Goal: Transaction & Acquisition: Purchase product/service

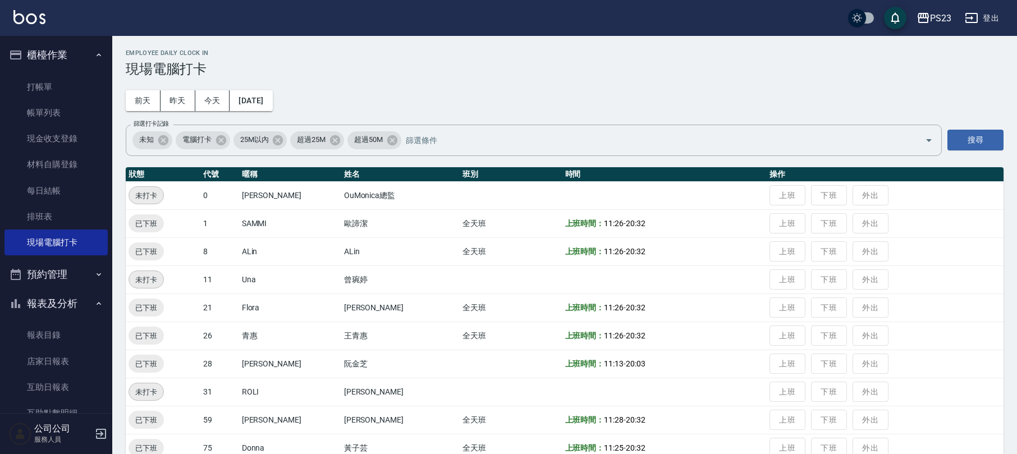
scroll to position [77, 0]
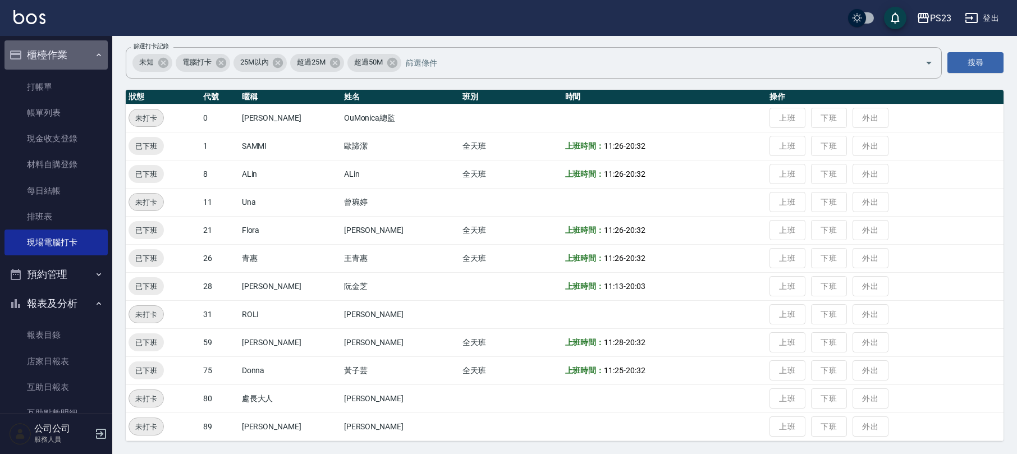
click at [68, 56] on button "櫃檯作業" at bounding box center [55, 54] width 103 height 29
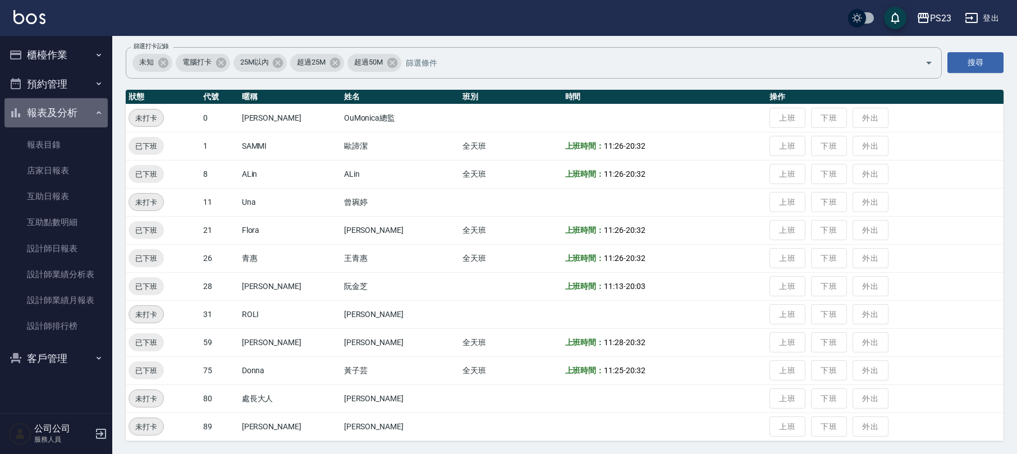
click at [72, 103] on button "報表及分析" at bounding box center [55, 112] width 103 height 29
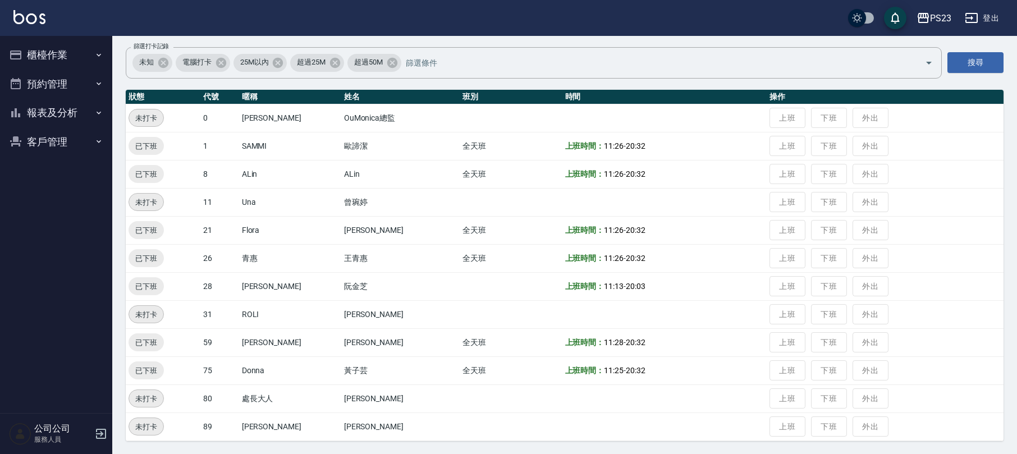
click at [48, 133] on button "客戶管理" at bounding box center [55, 141] width 103 height 29
click at [48, 176] on link "客戶列表" at bounding box center [55, 173] width 103 height 26
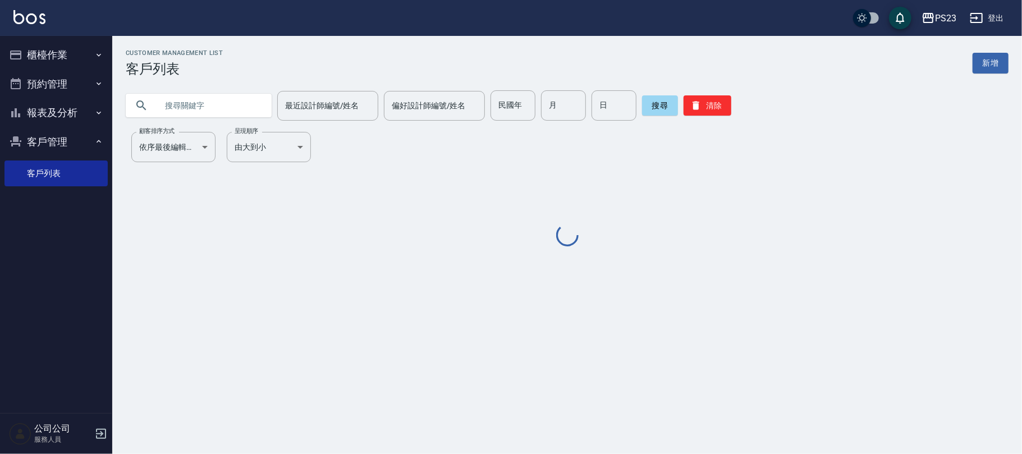
click at [238, 100] on input "text" at bounding box center [209, 105] width 105 height 30
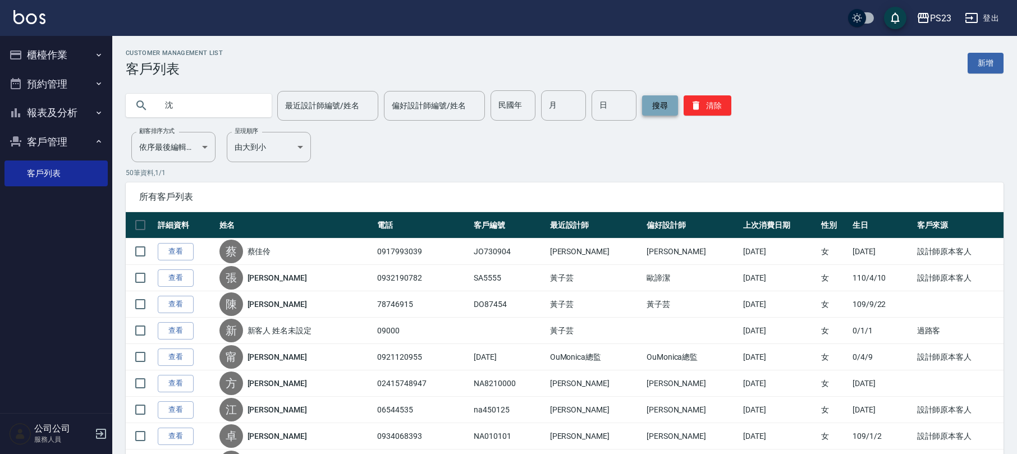
type input "沈"
click at [658, 102] on button "搜尋" at bounding box center [660, 105] width 36 height 20
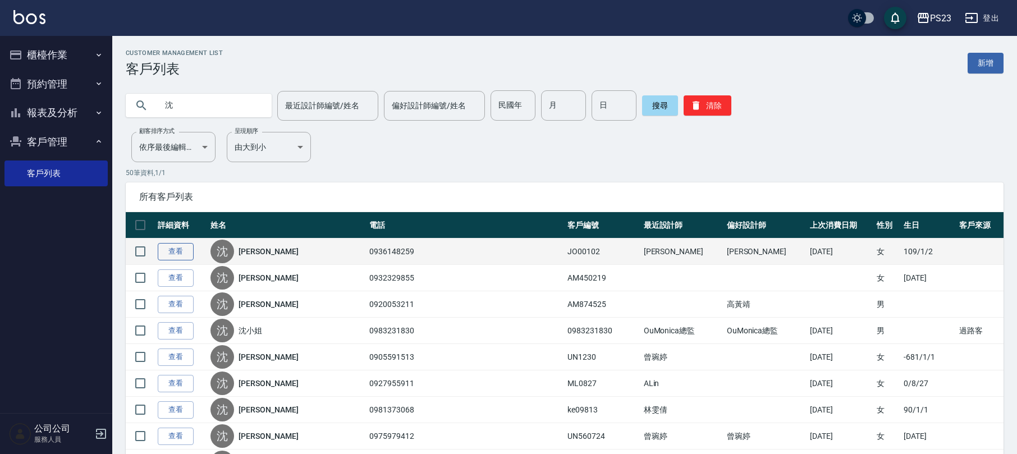
click at [169, 250] on link "查看" at bounding box center [176, 251] width 36 height 17
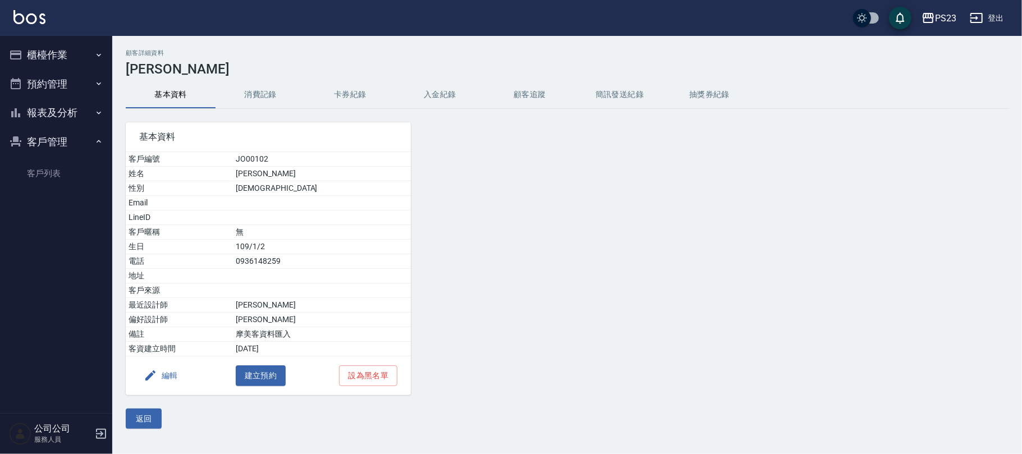
click at [261, 94] on button "消費記錄" at bounding box center [260, 94] width 90 height 27
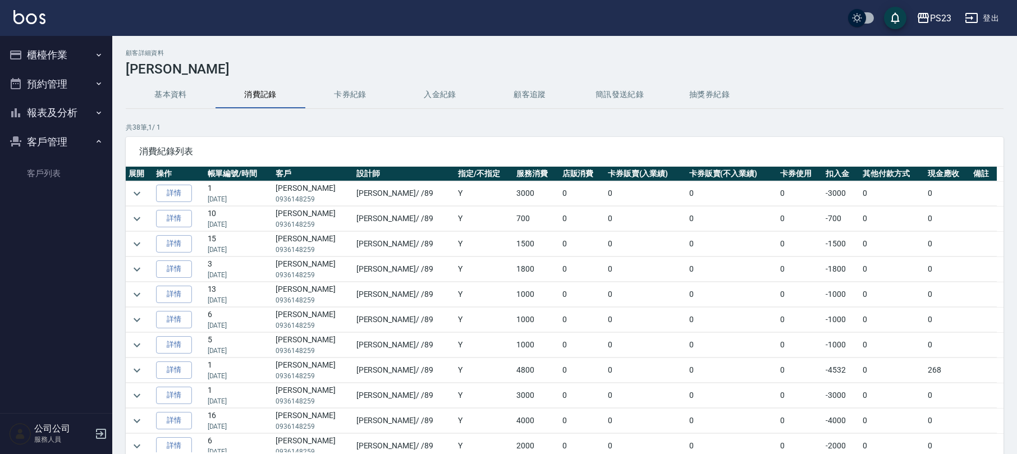
click at [458, 91] on button "入金紀錄" at bounding box center [440, 94] width 90 height 27
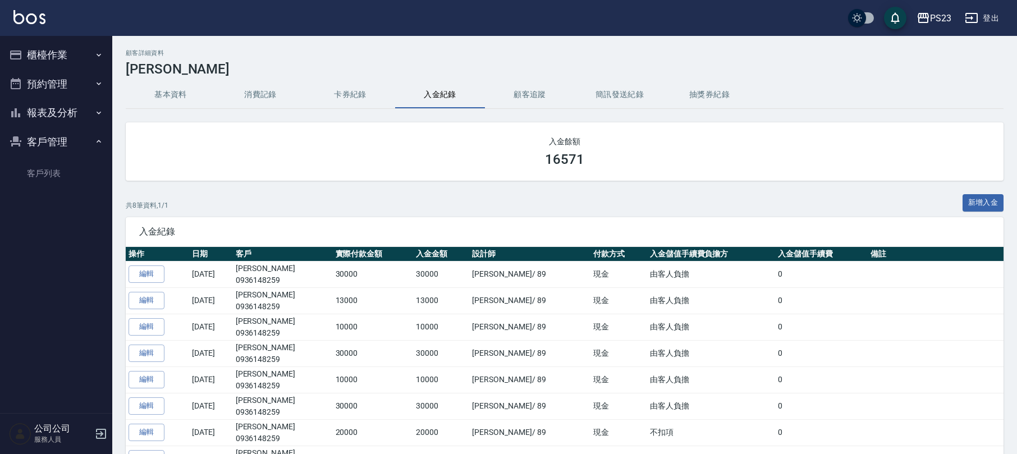
click at [254, 95] on button "消費記錄" at bounding box center [260, 94] width 90 height 27
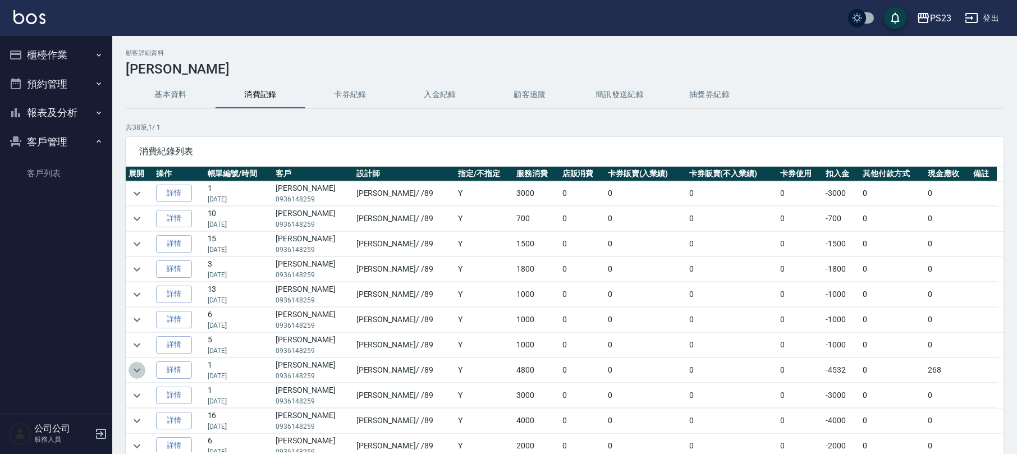
click at [139, 369] on icon "expand row" at bounding box center [136, 370] width 13 height 13
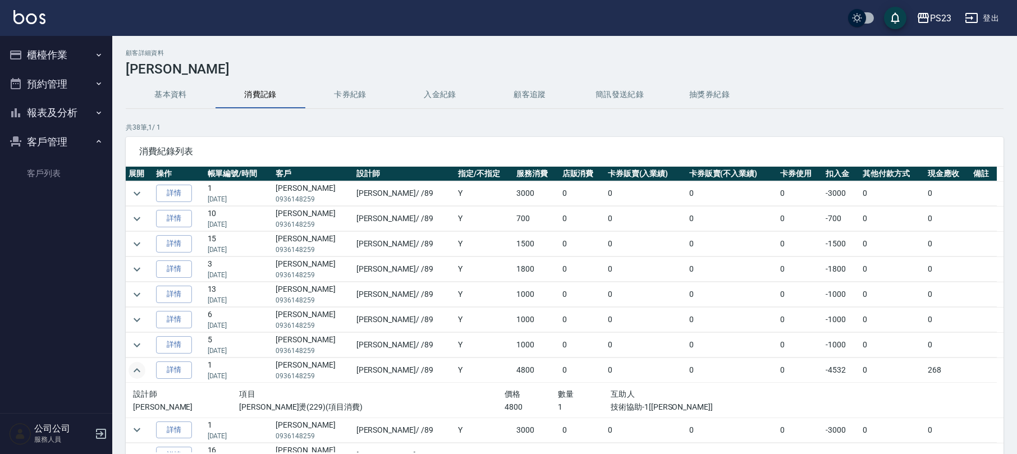
scroll to position [149, 0]
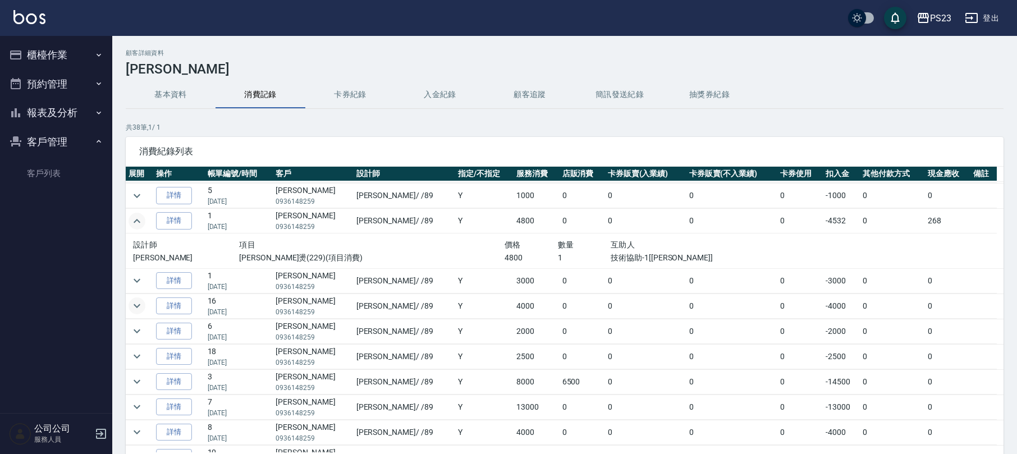
click at [140, 311] on icon "expand row" at bounding box center [136, 305] width 13 height 13
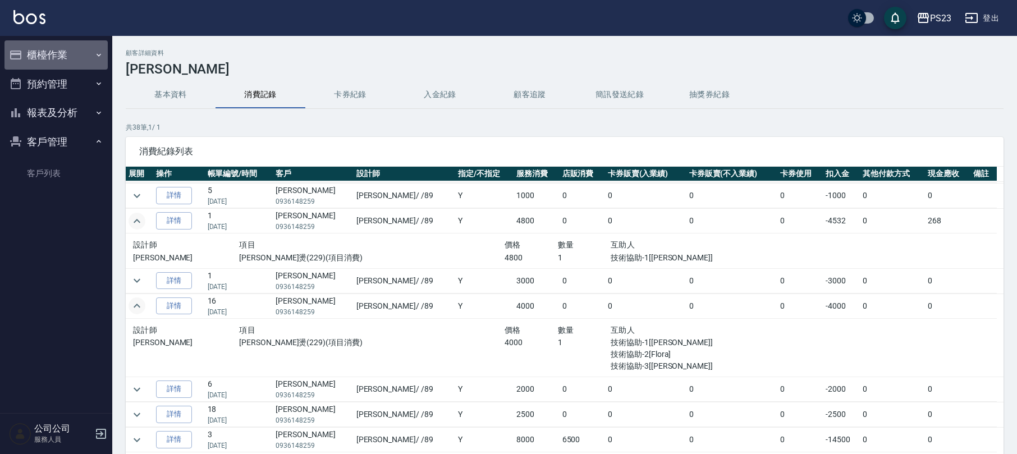
click at [52, 57] on button "櫃檯作業" at bounding box center [55, 54] width 103 height 29
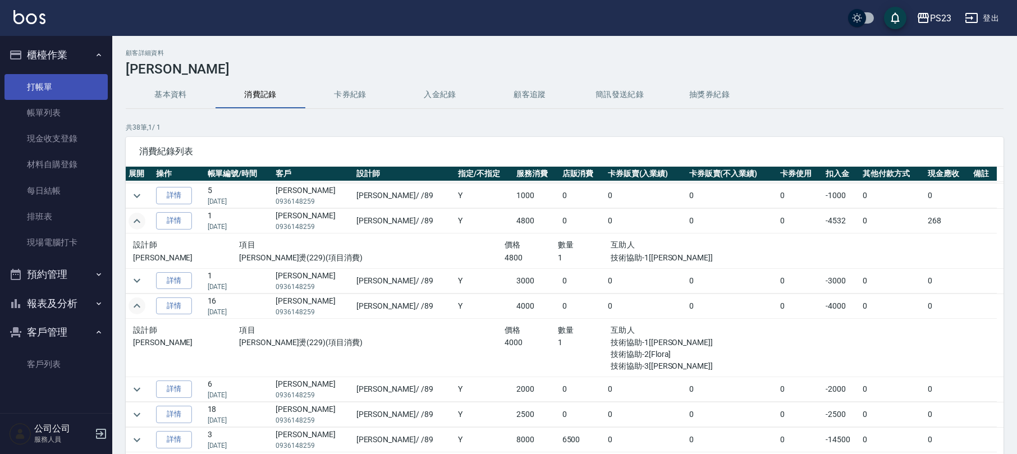
click at [57, 84] on link "打帳單" at bounding box center [55, 87] width 103 height 26
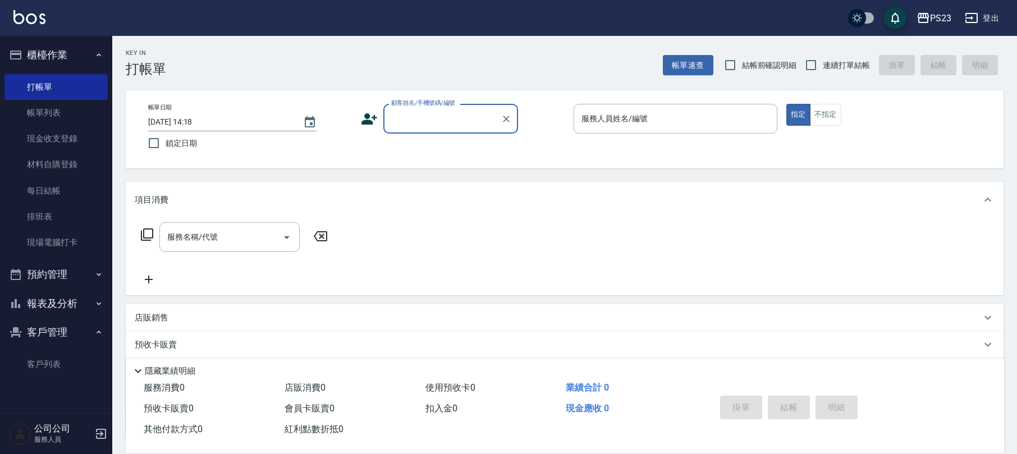
click at [152, 232] on icon at bounding box center [146, 234] width 13 height 13
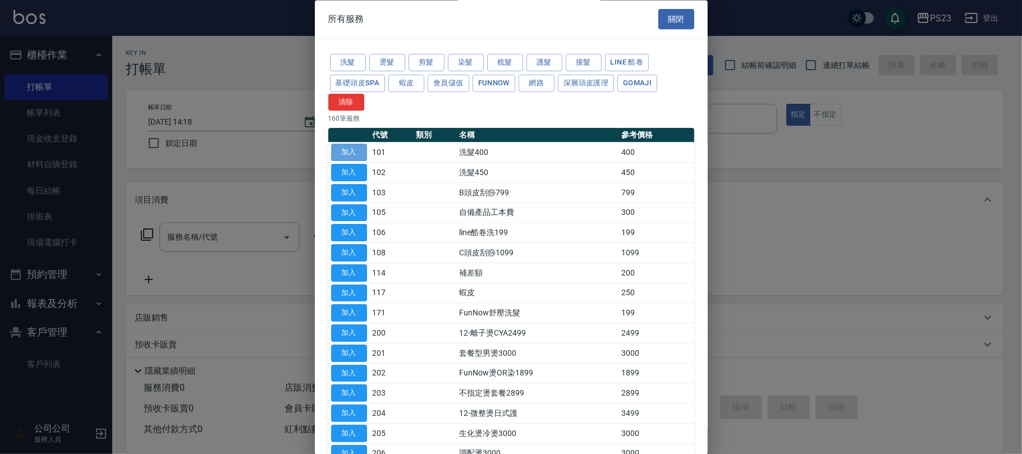
click at [355, 153] on button "加入" at bounding box center [349, 152] width 36 height 17
type input "洗髮400(101)"
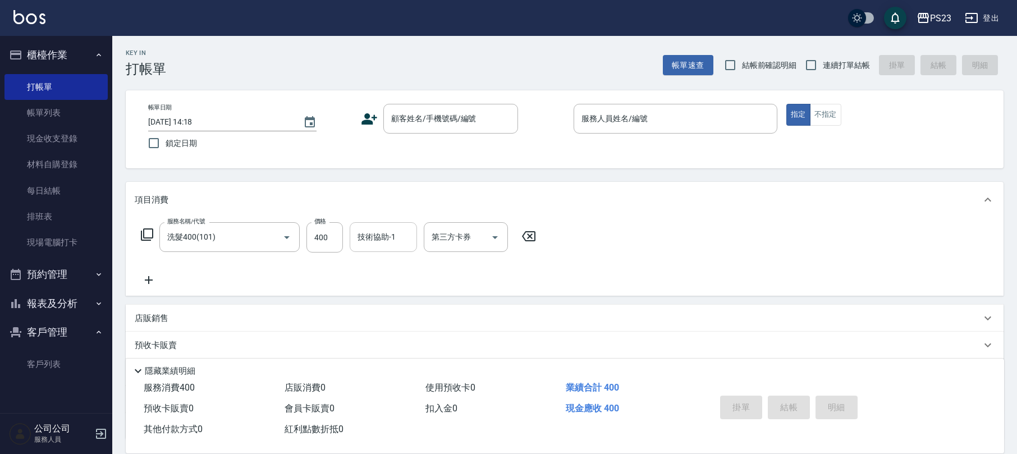
click at [385, 241] on input "技術協助-1" at bounding box center [383, 237] width 57 height 20
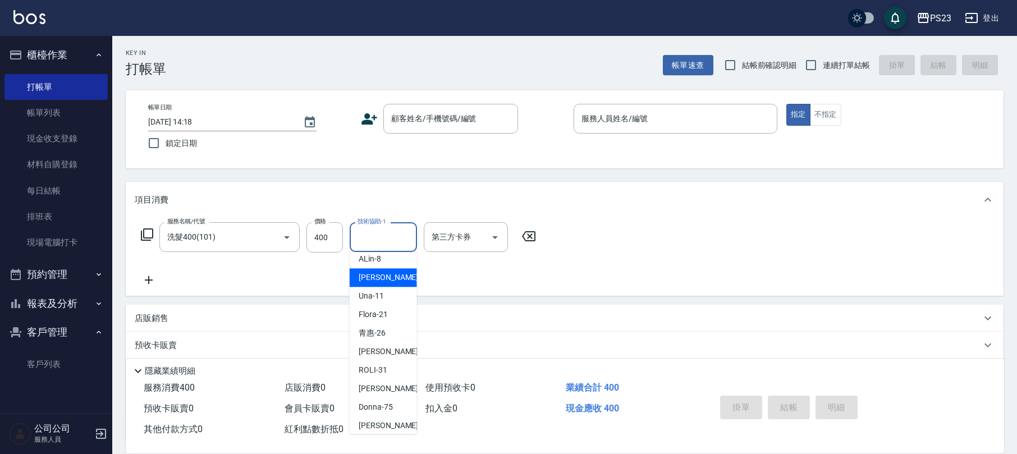
scroll to position [97, 0]
click at [36, 57] on button "櫃檯作業" at bounding box center [55, 54] width 103 height 29
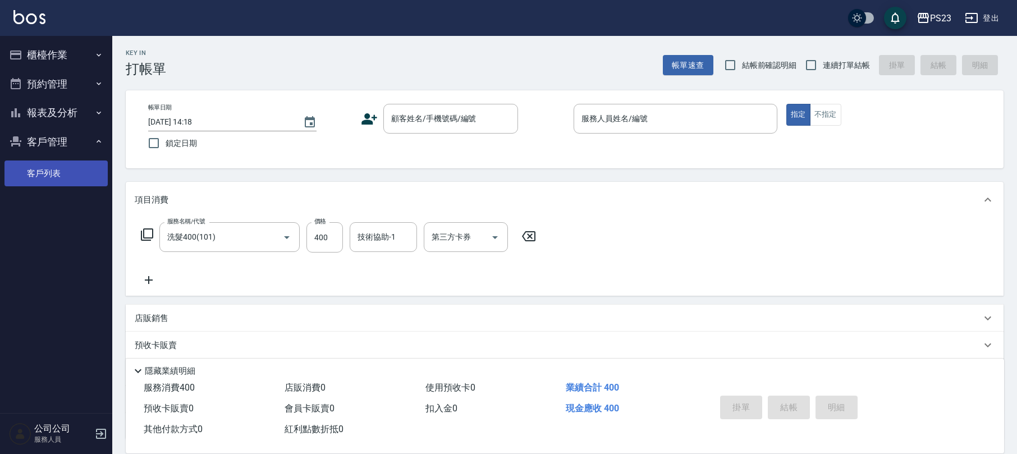
click at [57, 176] on link "客戶列表" at bounding box center [55, 173] width 103 height 26
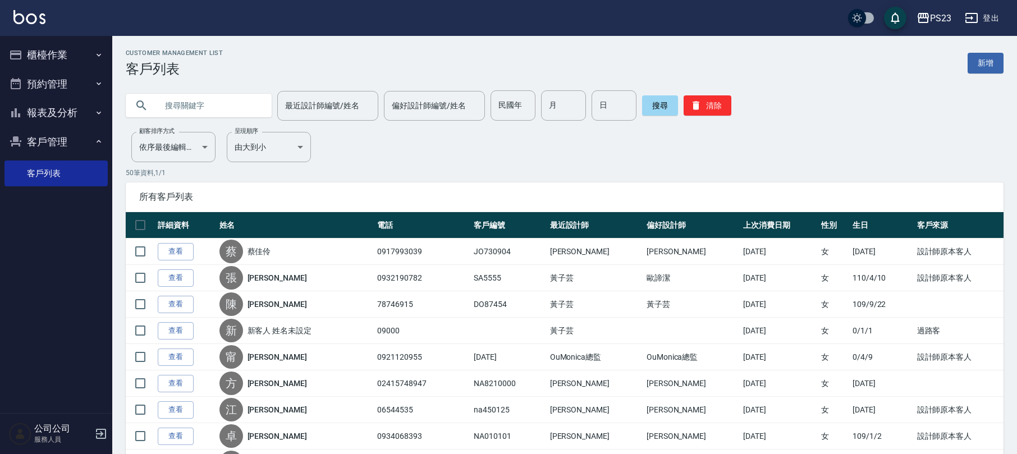
click at [187, 104] on input "text" at bounding box center [209, 105] width 105 height 30
type input "[DEMOGRAPHIC_DATA][PERSON_NAME]"
click at [660, 109] on button "搜尋" at bounding box center [660, 105] width 36 height 20
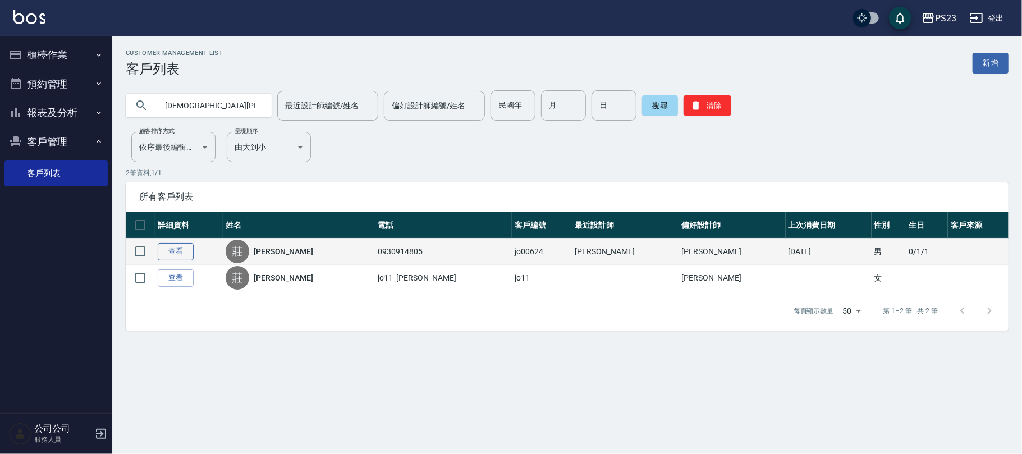
click at [182, 252] on link "查看" at bounding box center [176, 251] width 36 height 17
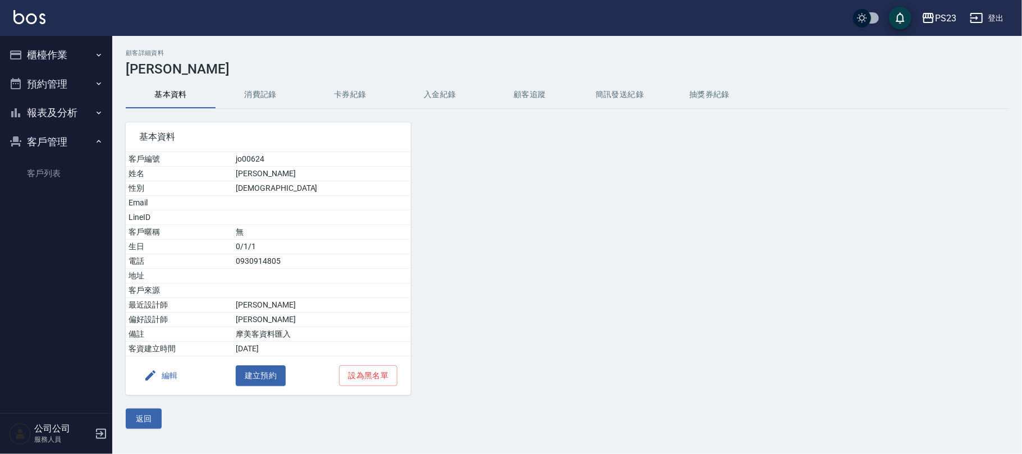
drag, startPoint x: 275, startPoint y: 93, endPoint x: 268, endPoint y: 97, distance: 7.8
click at [274, 93] on button "消費記錄" at bounding box center [260, 94] width 90 height 27
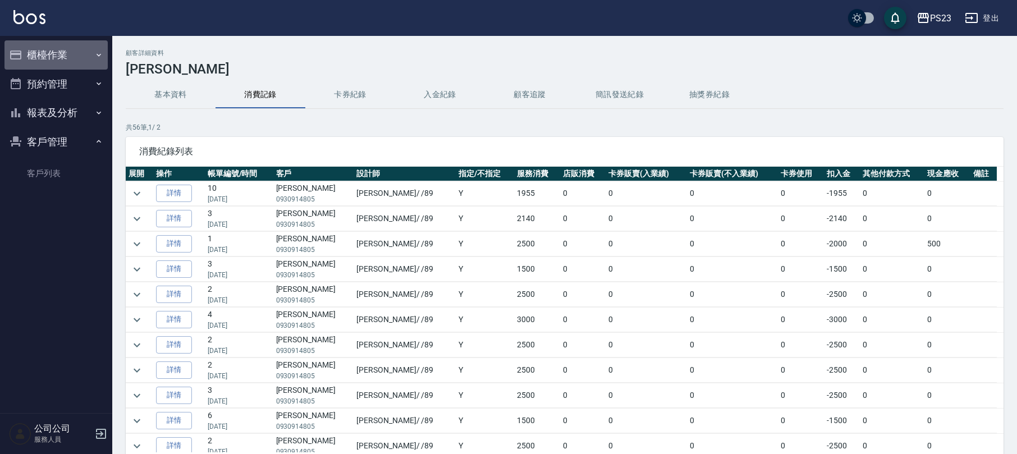
click at [57, 50] on button "櫃檯作業" at bounding box center [55, 54] width 103 height 29
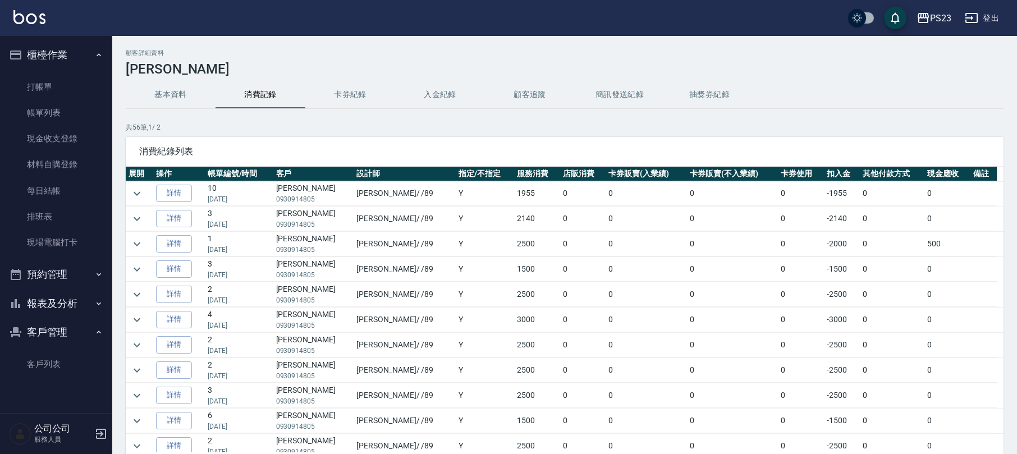
click at [42, 71] on ul "打帳單 帳單列表 現金收支登錄 材料自購登錄 每日結帳 排班表 現場電腦打卡" at bounding box center [55, 165] width 103 height 191
click at [55, 88] on link "打帳單" at bounding box center [55, 87] width 103 height 26
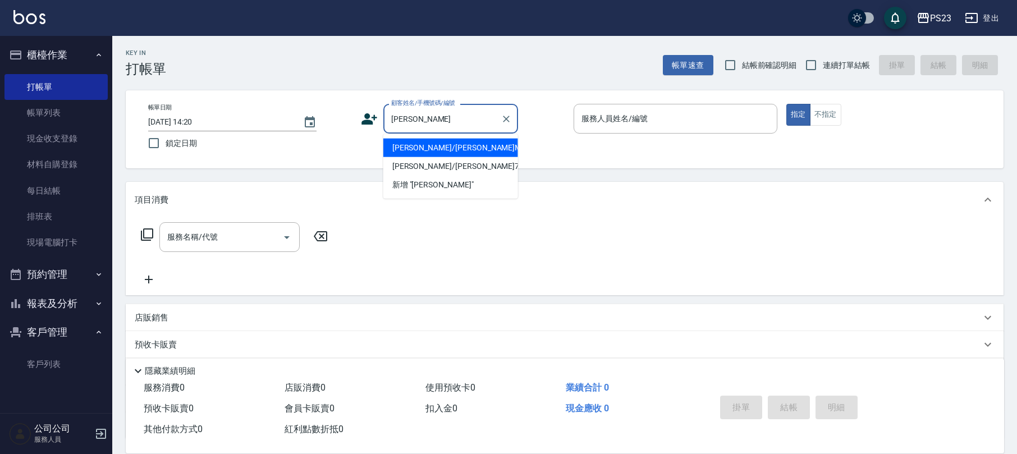
drag, startPoint x: 430, startPoint y: 164, endPoint x: 438, endPoint y: 155, distance: 12.3
click at [434, 157] on li "[PERSON_NAME]/[PERSON_NAME]MO65947/MO65947" at bounding box center [450, 148] width 135 height 19
type input "[PERSON_NAME]/[PERSON_NAME]MO65947/MO65947"
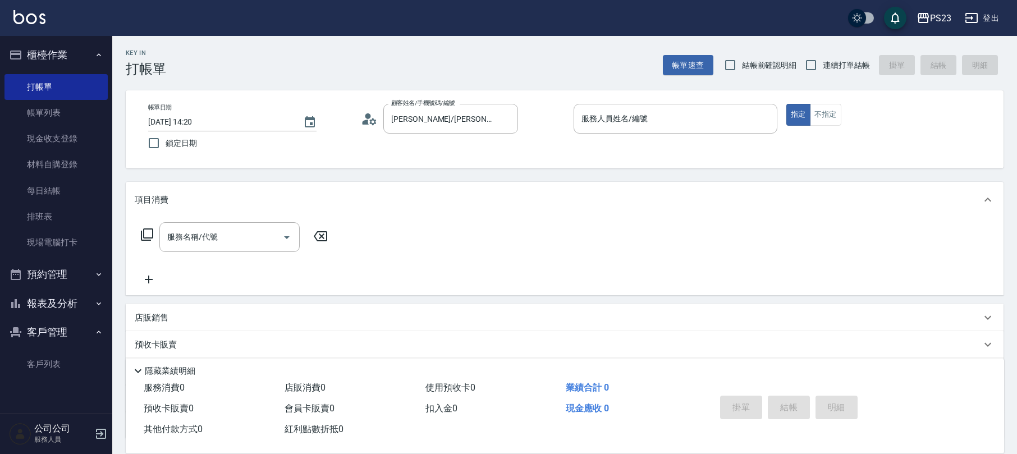
click at [364, 121] on icon at bounding box center [365, 122] width 7 height 5
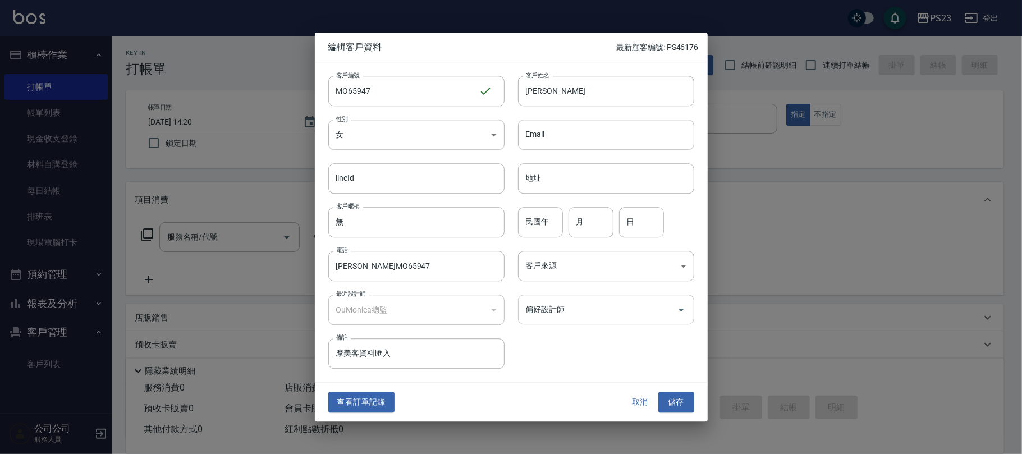
click at [551, 310] on div "偏好設計師 偏好設計師" at bounding box center [606, 310] width 176 height 30
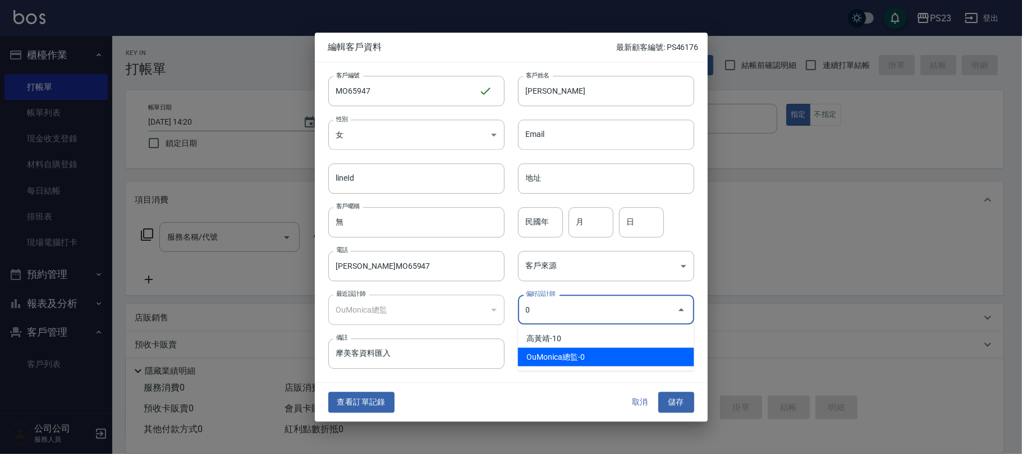
click at [557, 355] on li "OuMonica總監-0" at bounding box center [606, 357] width 176 height 19
type input "OuMonica總監"
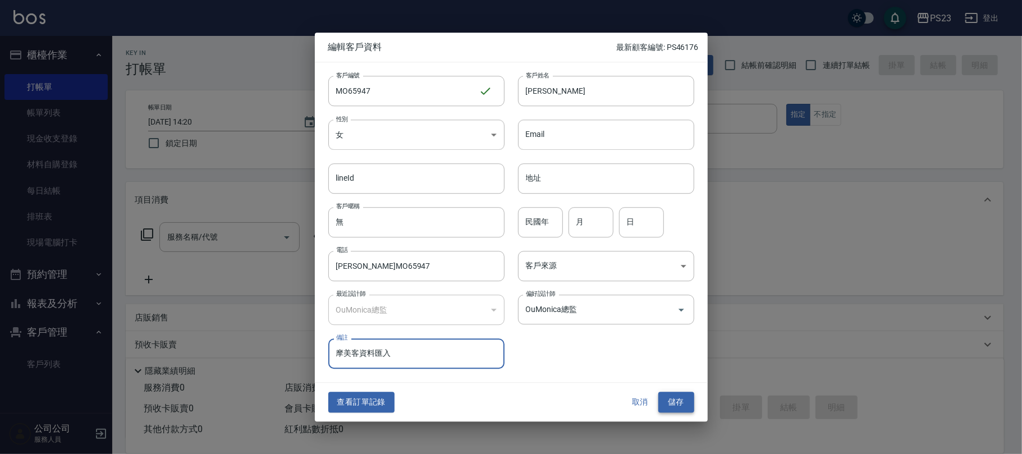
click at [678, 402] on button "儲存" at bounding box center [676, 402] width 36 height 21
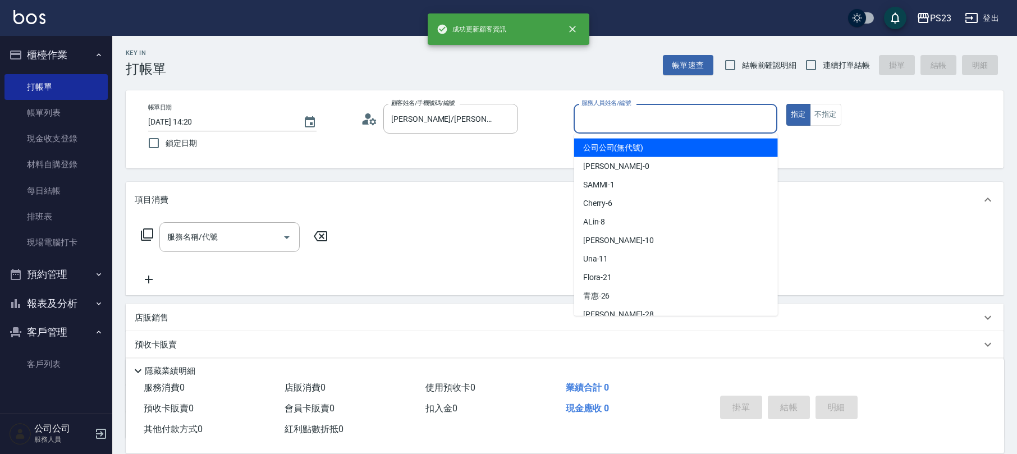
click at [676, 118] on input "服務人員姓名/編號" at bounding box center [676, 119] width 194 height 20
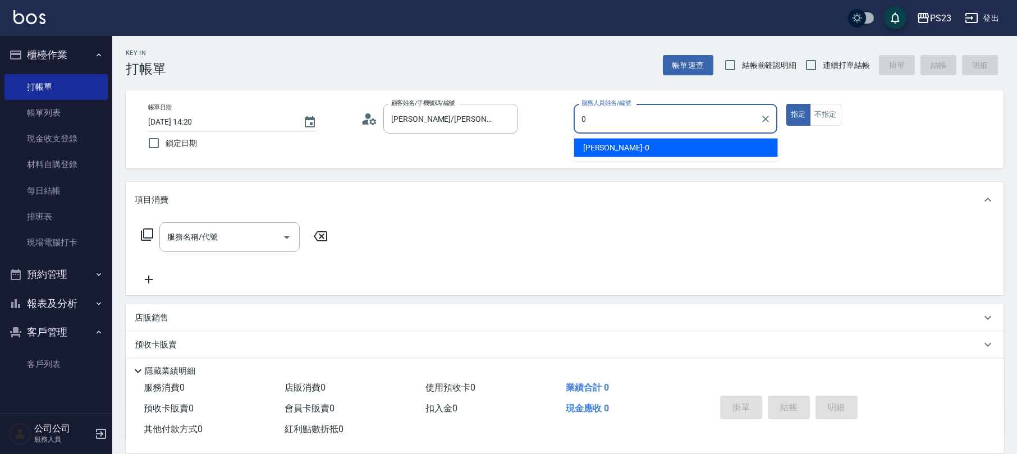
click at [612, 150] on span "[PERSON_NAME] -0" at bounding box center [616, 148] width 66 height 12
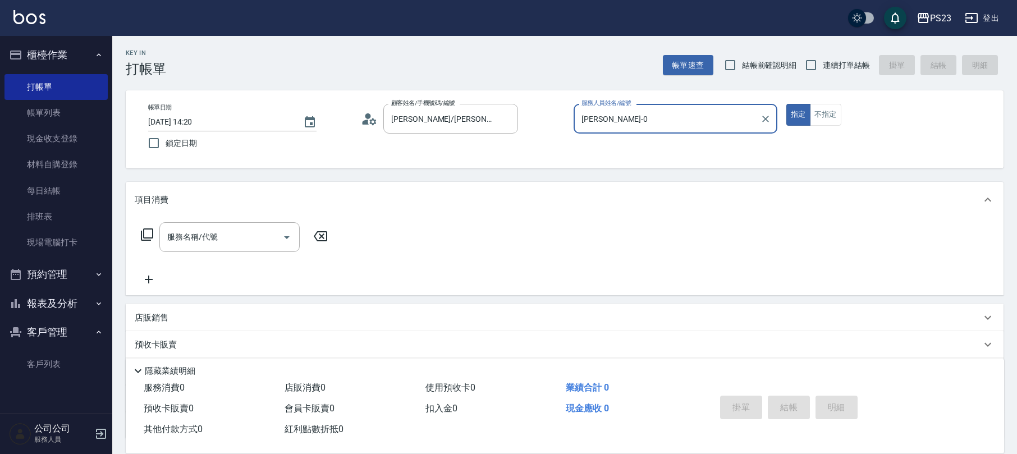
type input "[PERSON_NAME]-0"
click at [142, 231] on icon at bounding box center [146, 234] width 13 height 13
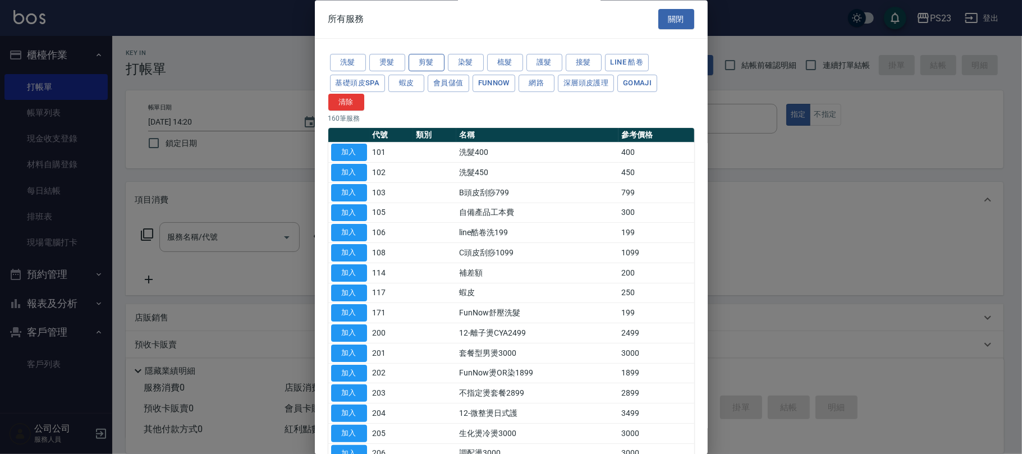
click at [429, 59] on button "剪髮" at bounding box center [426, 62] width 36 height 17
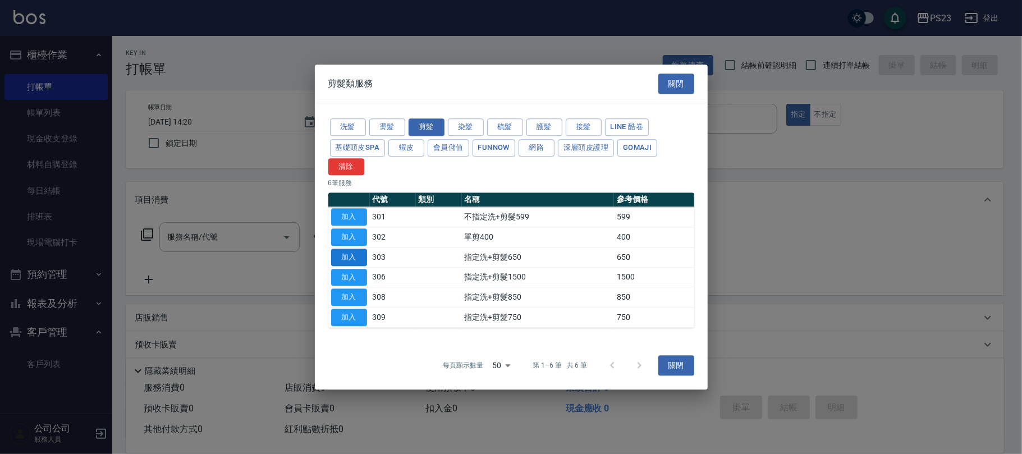
click at [362, 256] on button "加入" at bounding box center [349, 257] width 36 height 17
type input "指定洗+剪髮650(303)"
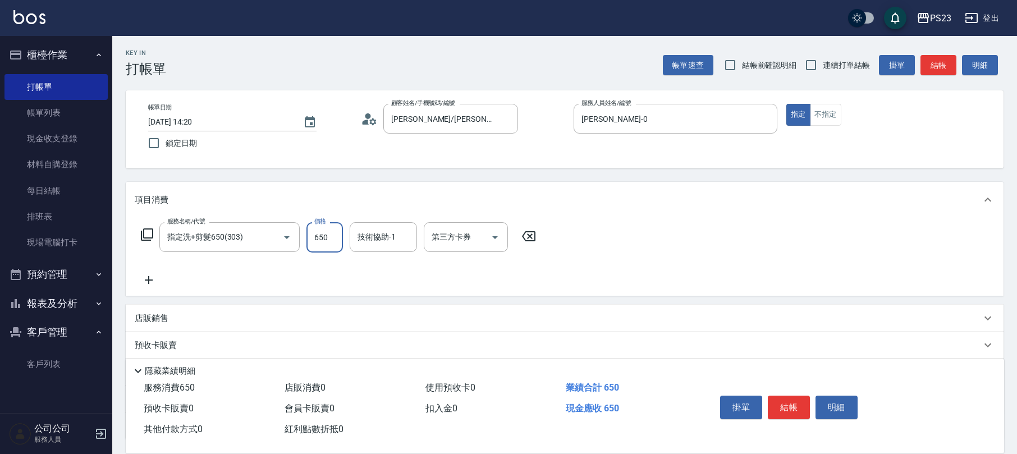
click at [328, 241] on input "650" at bounding box center [324, 237] width 36 height 30
type input "1500"
type input "青惠-26"
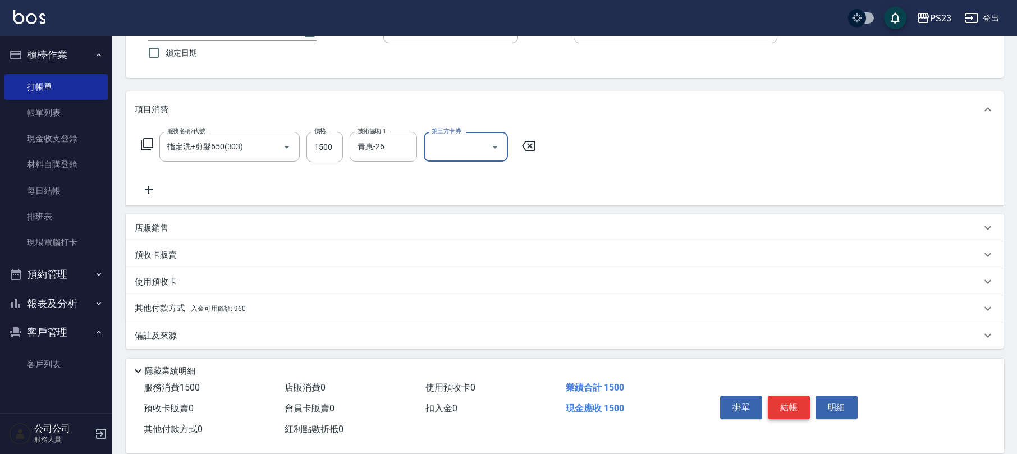
click at [796, 407] on button "結帳" at bounding box center [789, 408] width 42 height 24
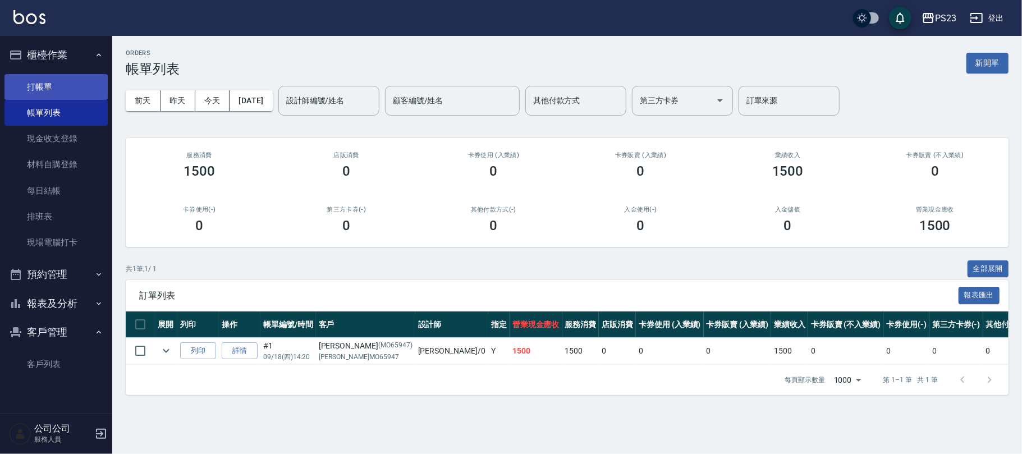
click at [40, 77] on link "打帳單" at bounding box center [55, 87] width 103 height 26
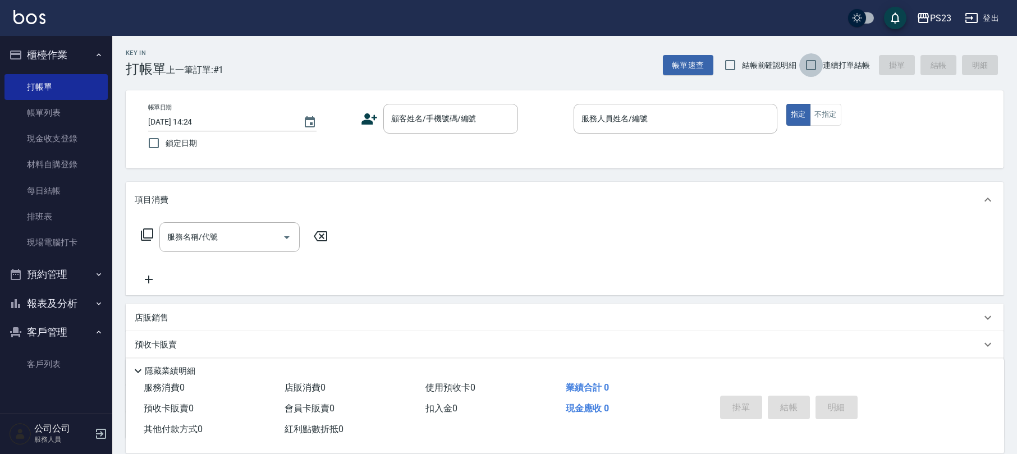
click at [816, 72] on input "連續打單結帳" at bounding box center [811, 65] width 24 height 24
checkbox input "true"
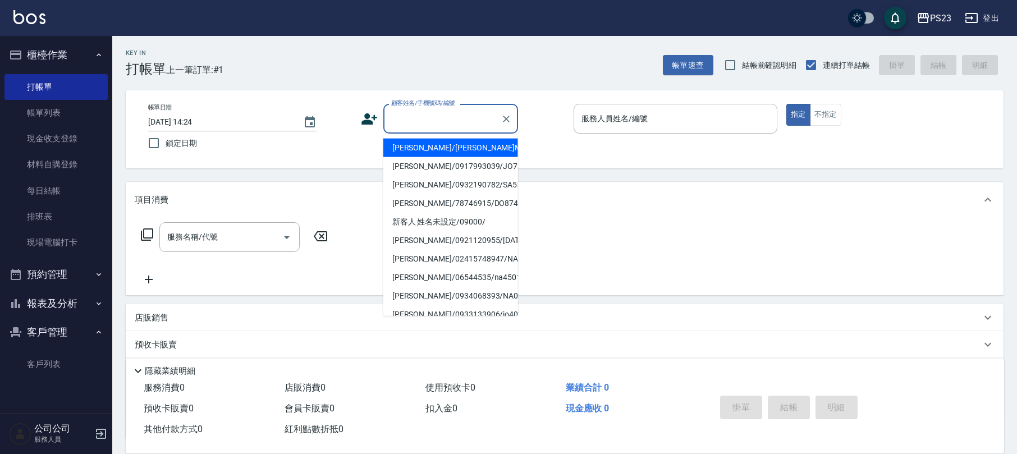
click at [467, 117] on input "顧客姓名/手機號碼/編號" at bounding box center [442, 119] width 108 height 20
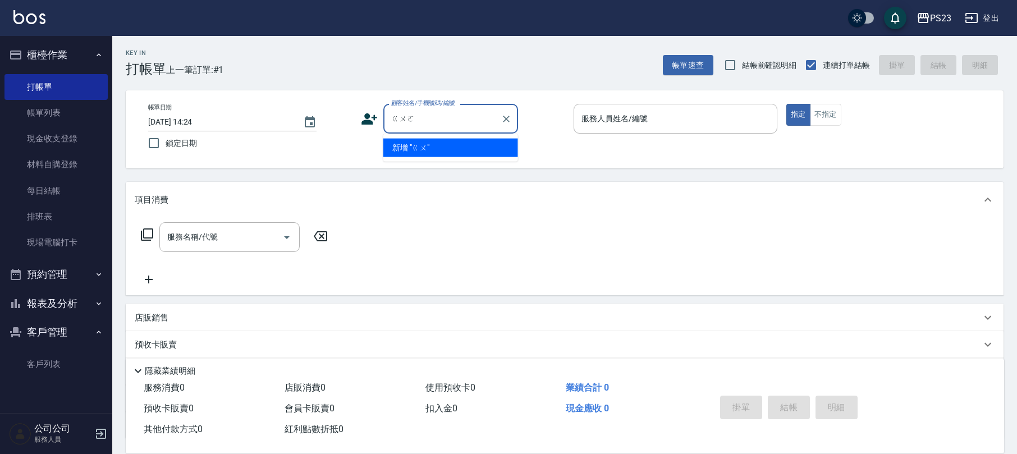
type input "郭"
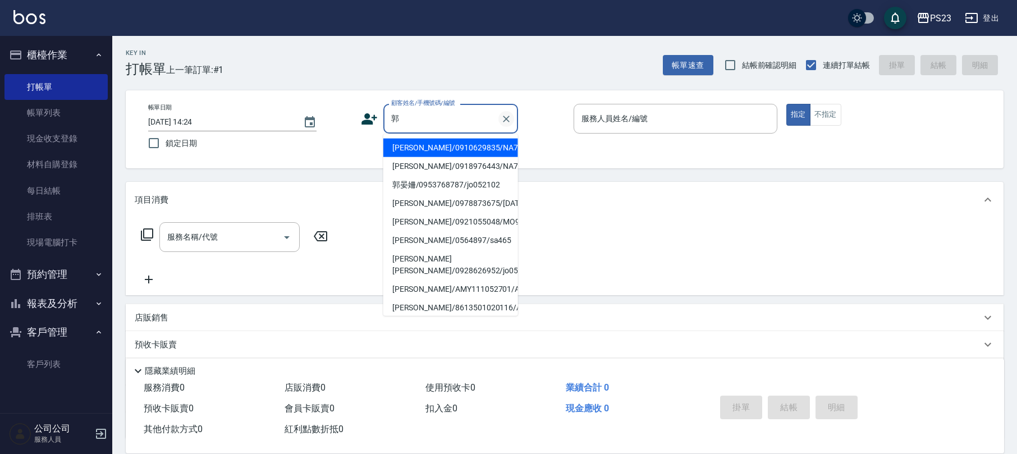
click at [506, 118] on icon "Clear" at bounding box center [506, 119] width 7 height 7
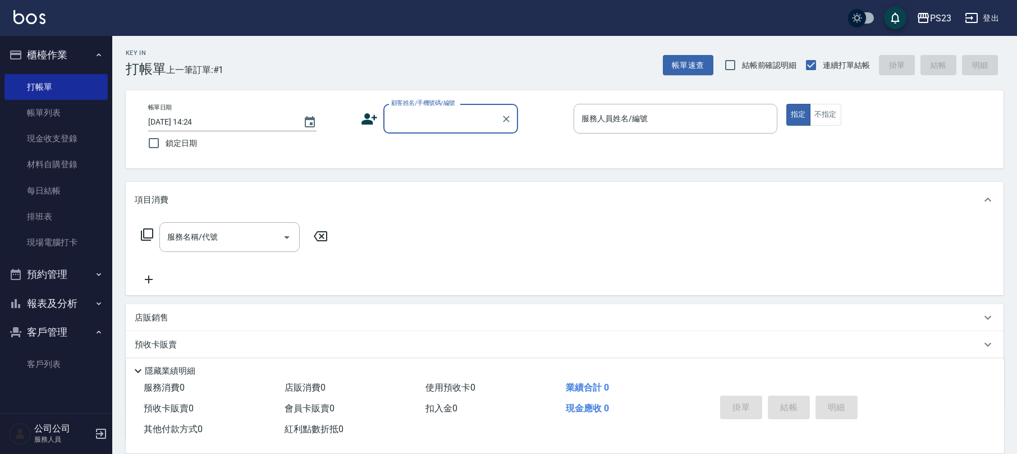
click at [405, 120] on input "顧客姓名/手機號碼/編號" at bounding box center [442, 119] width 108 height 20
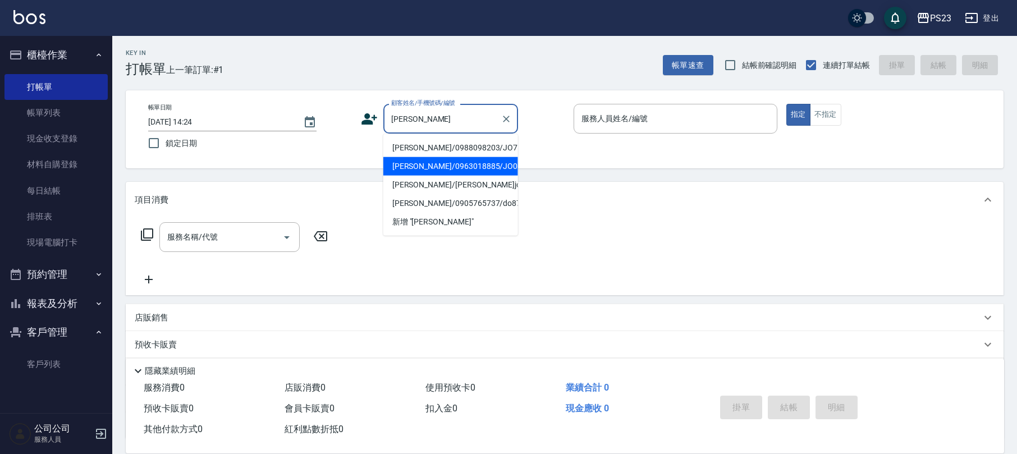
click at [446, 169] on li "[PERSON_NAME]/0963018885/JO000710" at bounding box center [450, 166] width 135 height 19
type input "[PERSON_NAME]/0963018885/JO000710"
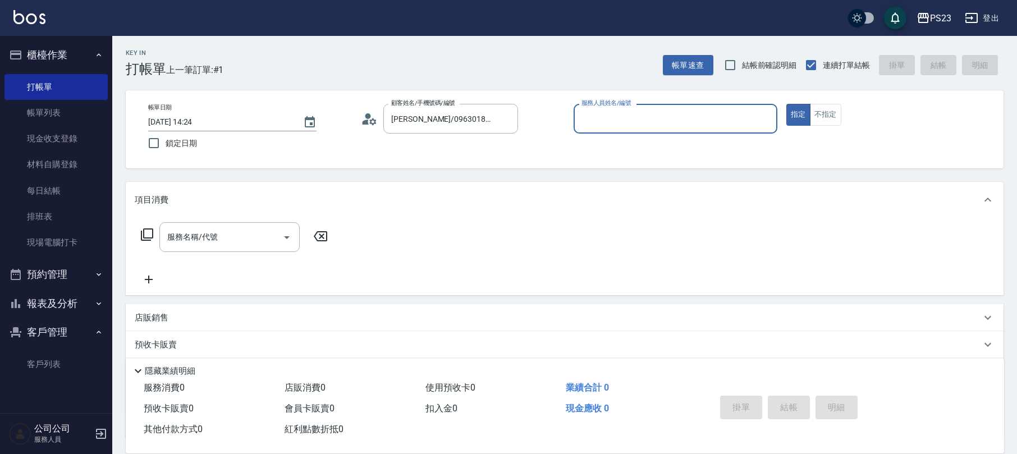
type input "[PERSON_NAME]-89"
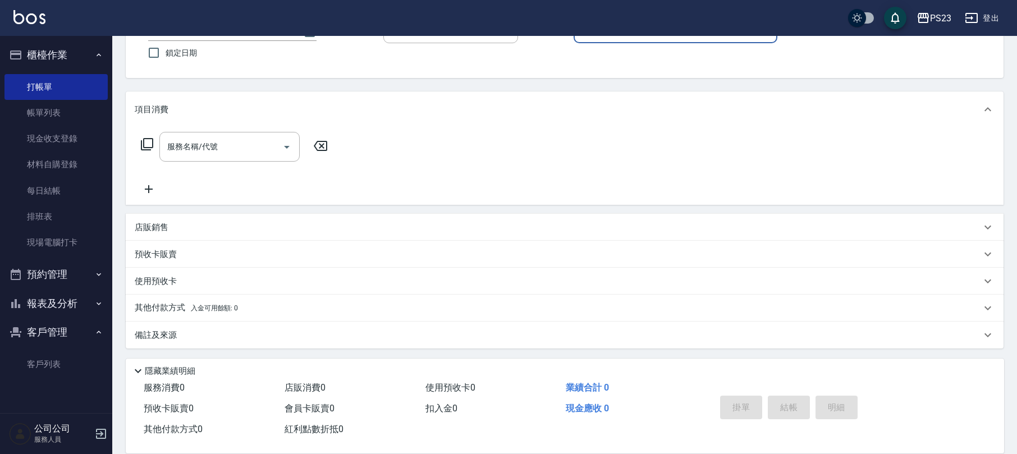
scroll to position [16, 0]
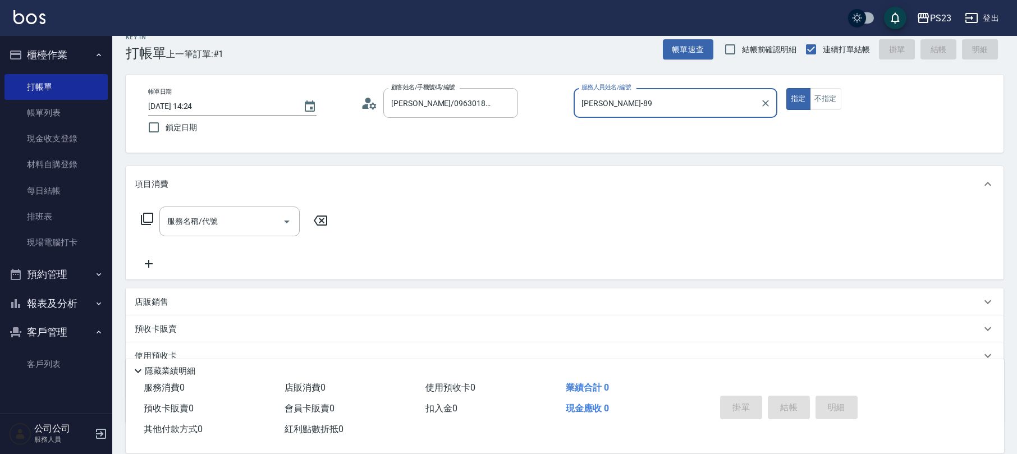
click at [143, 220] on icon at bounding box center [146, 218] width 13 height 13
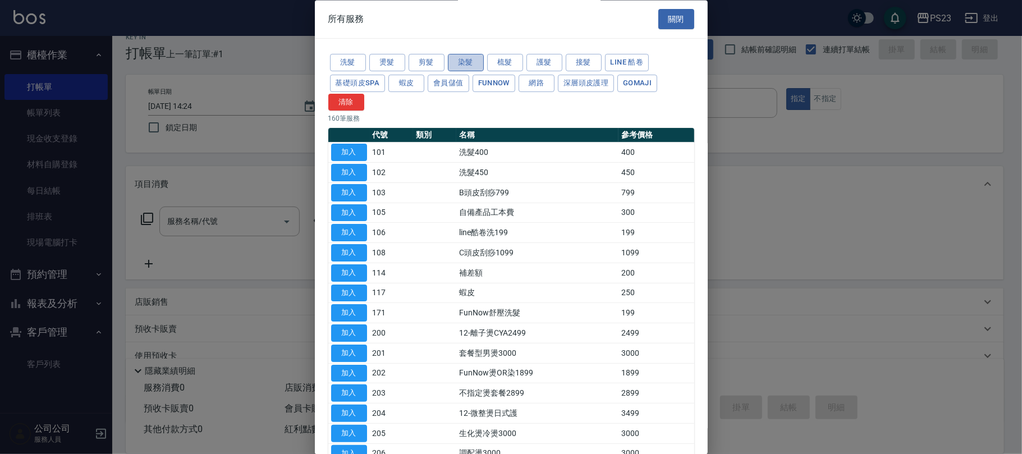
click at [469, 64] on button "染髮" at bounding box center [466, 62] width 36 height 17
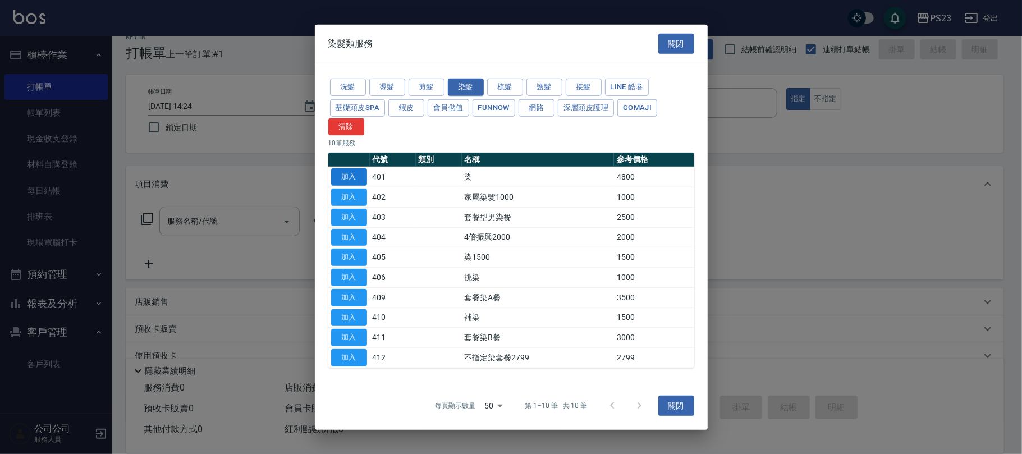
click at [354, 176] on button "加入" at bounding box center [349, 176] width 36 height 17
type input "染(401)"
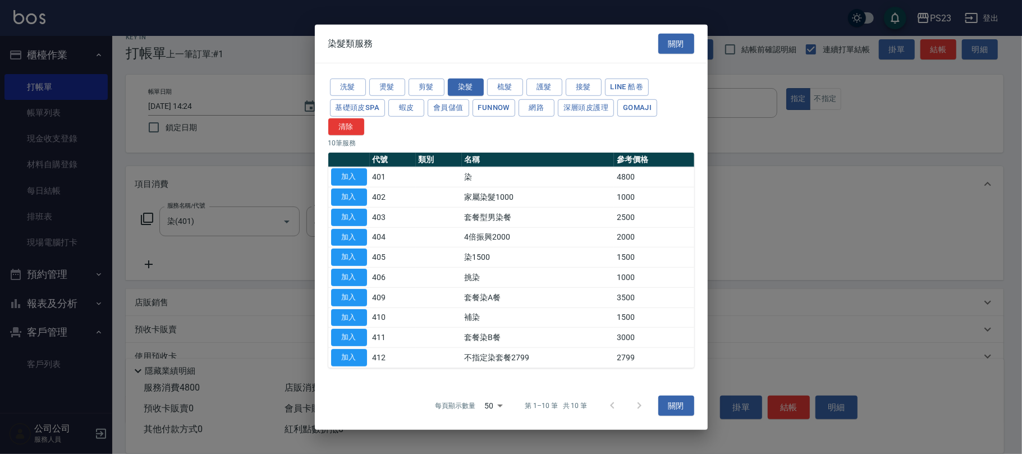
click at [321, 223] on div "洗髮 燙髮 剪髮 染髮 梳髮 護髮 接髮 LINE 酷卷 基礎頭皮SPA 蝦皮 會員儲值 FUNNOW 網路 深層頭皮護理 Gomaji 清除 10 筆服務 …" at bounding box center [511, 222] width 393 height 318
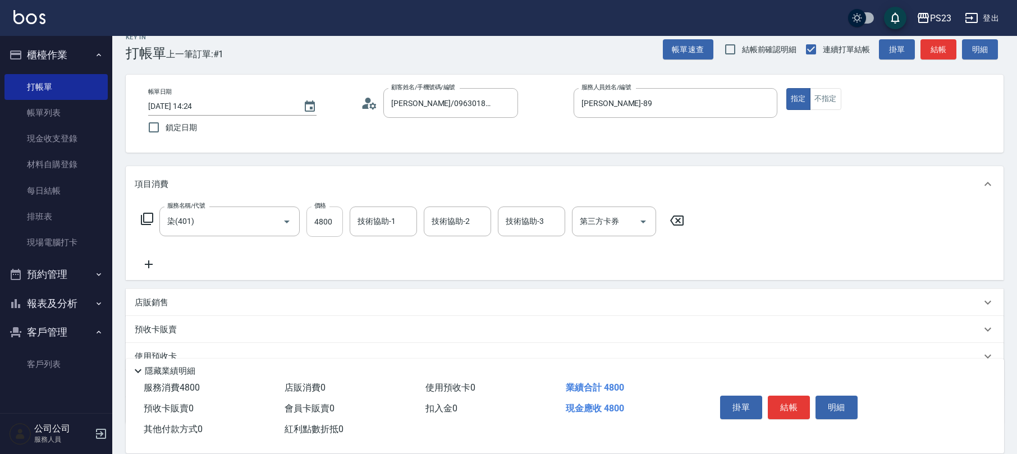
click at [320, 222] on input "4800" at bounding box center [324, 221] width 36 height 30
type input "4000"
type input "[PERSON_NAME]-89"
type input "Flora-21"
click at [480, 228] on button "Clear" at bounding box center [479, 222] width 16 height 16
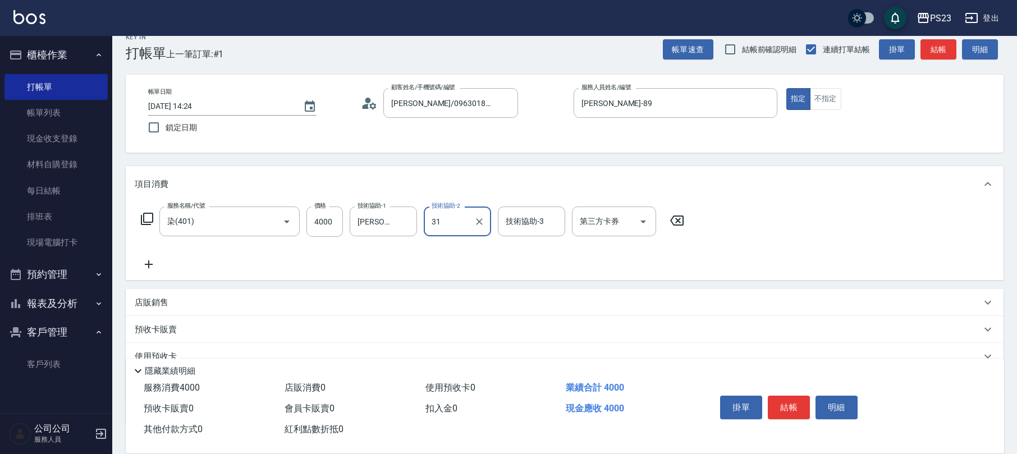
type input "ROLI-31"
click at [779, 398] on button "結帳" at bounding box center [789, 408] width 42 height 24
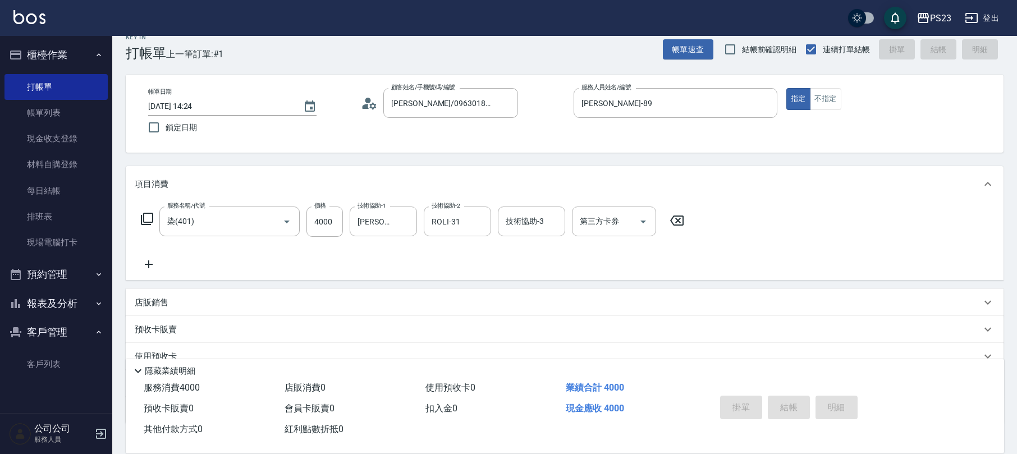
type input "[DATE] 14:31"
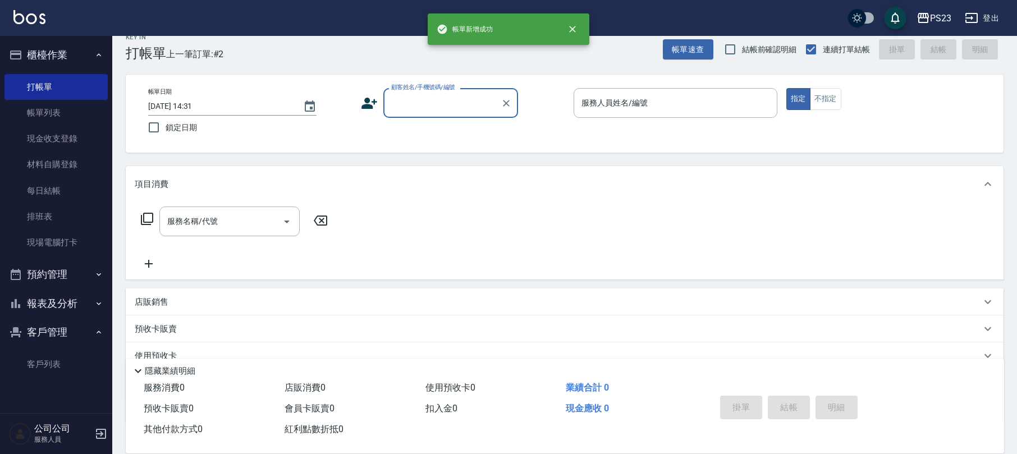
scroll to position [0, 0]
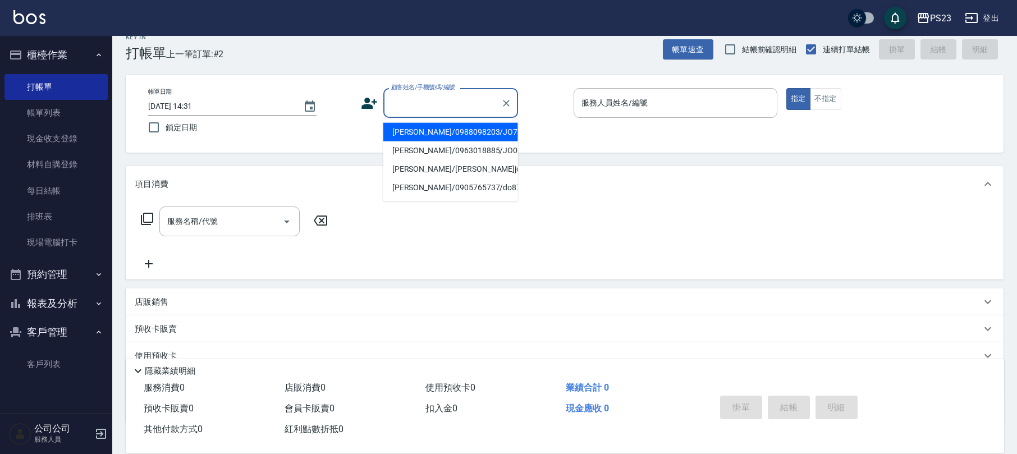
click at [456, 110] on input "顧客姓名/手機號碼/編號" at bounding box center [442, 103] width 108 height 20
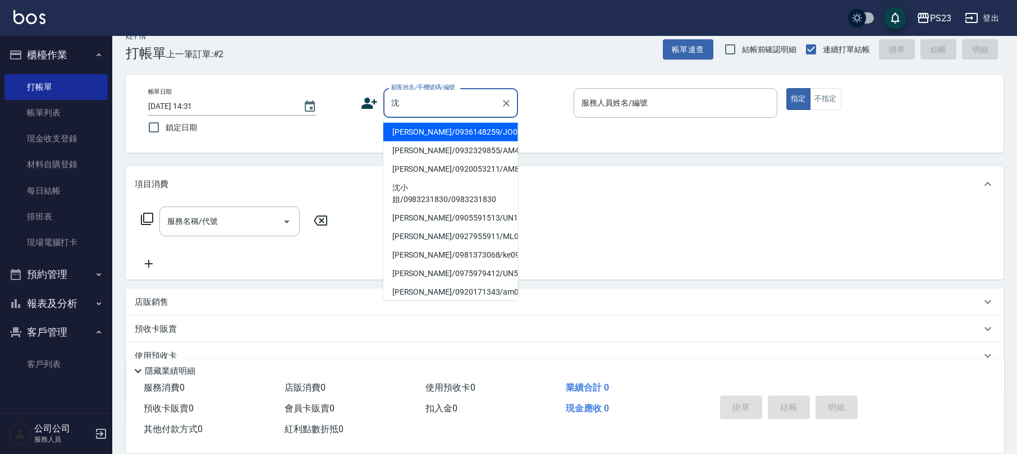
click at [442, 137] on li "[PERSON_NAME]/0936148259/JO00102" at bounding box center [450, 132] width 135 height 19
type input "[PERSON_NAME]/0936148259/JO00102"
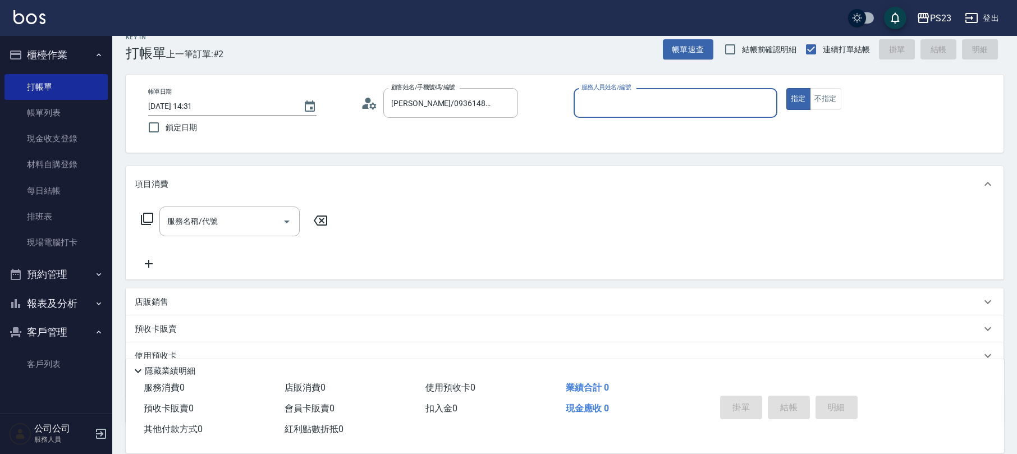
type input "[PERSON_NAME]-89"
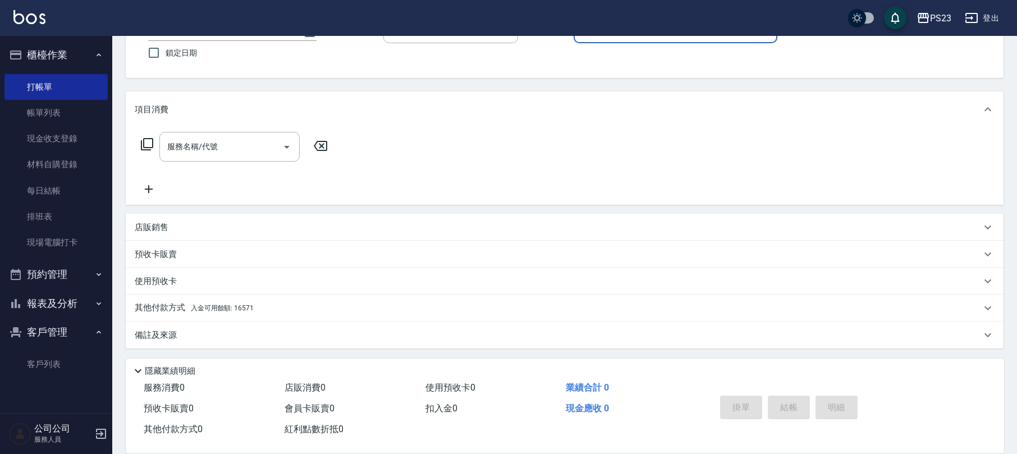
scroll to position [16, 0]
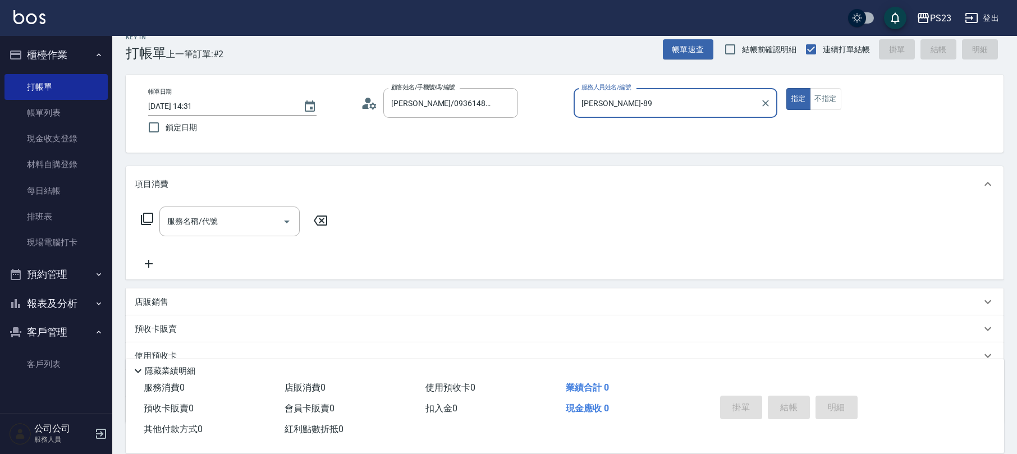
click at [144, 218] on icon at bounding box center [147, 219] width 12 height 12
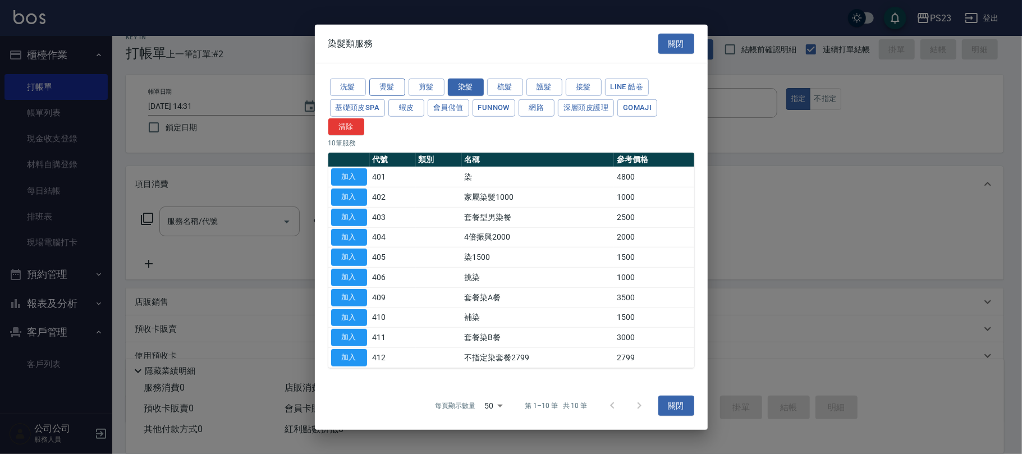
click at [389, 88] on button "燙髮" at bounding box center [387, 87] width 36 height 17
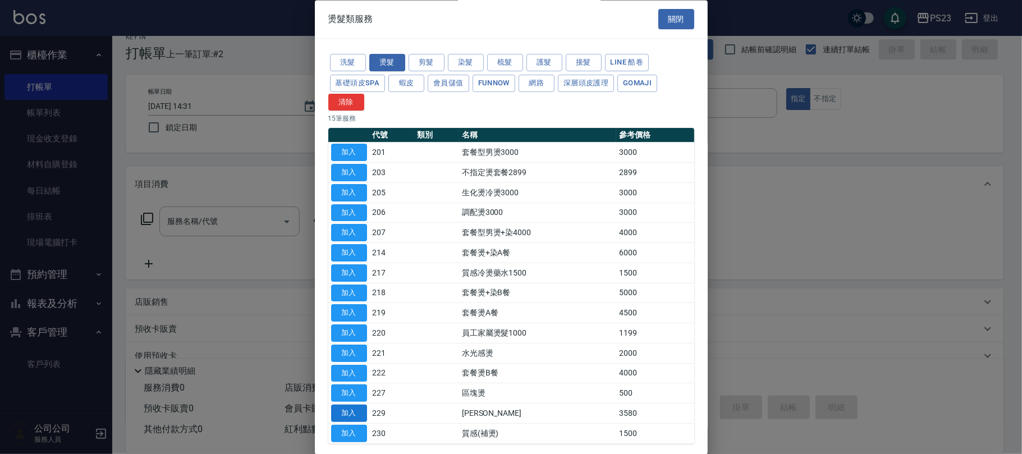
click at [343, 415] on button "加入" at bounding box center [349, 413] width 36 height 17
type input "[PERSON_NAME]燙(229)"
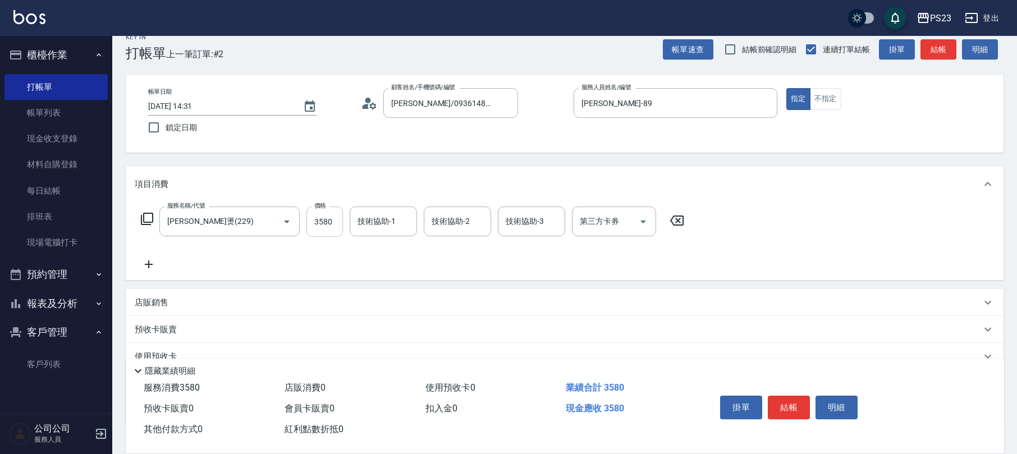
click at [331, 220] on input "3580" at bounding box center [324, 221] width 36 height 30
type input "4800"
type input "[PERSON_NAME]-89"
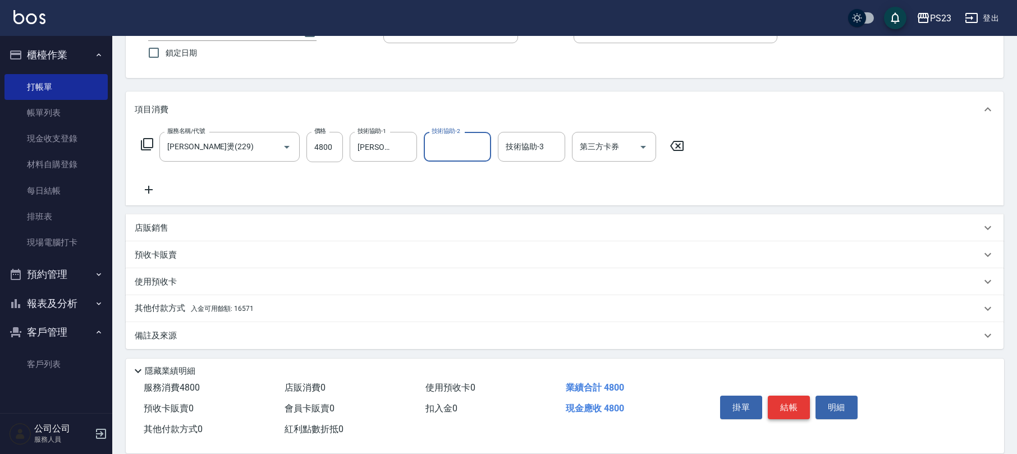
click at [793, 411] on button "結帳" at bounding box center [789, 408] width 42 height 24
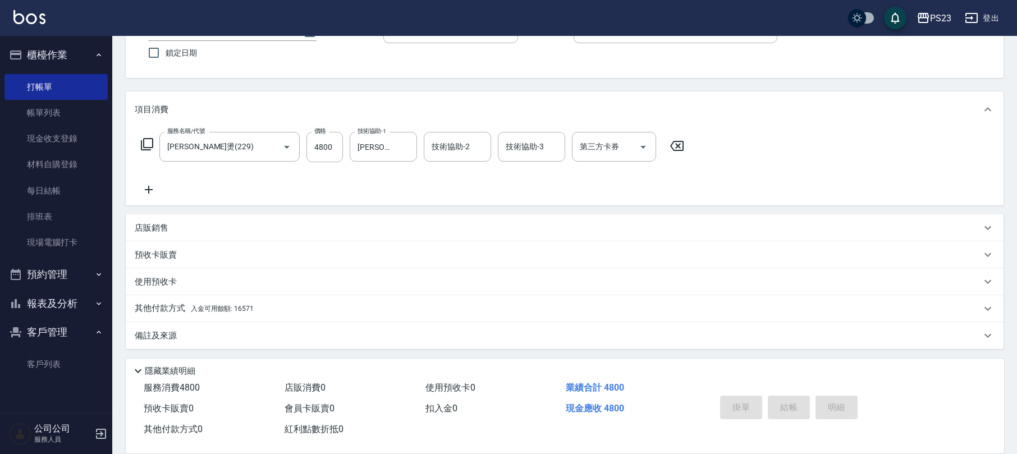
type input "[DATE] 14:32"
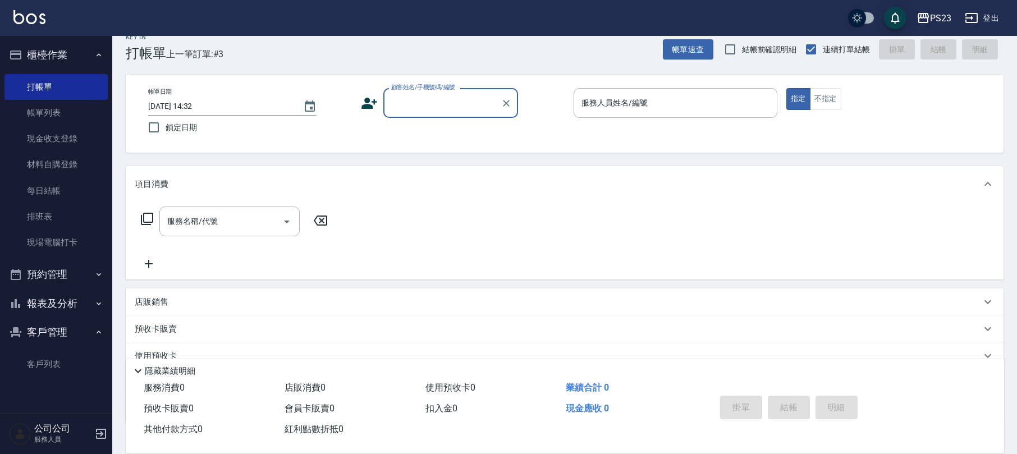
scroll to position [0, 0]
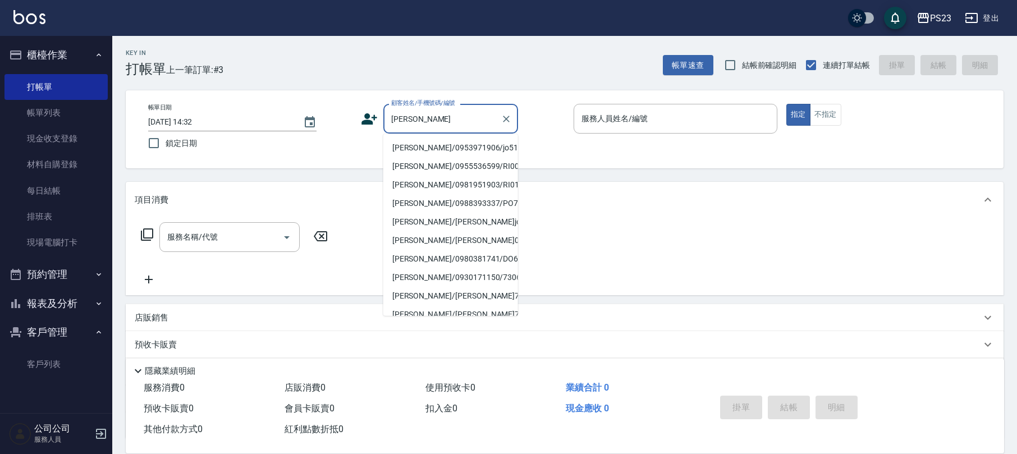
click at [441, 147] on li "[PERSON_NAME]/0953971906/jo510112" at bounding box center [450, 148] width 135 height 19
type input "[PERSON_NAME]/0953971906/jo510112"
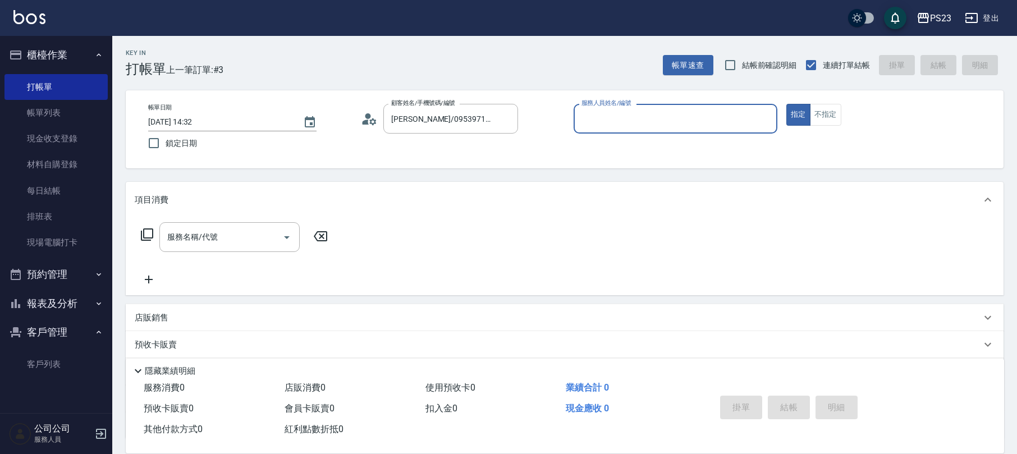
type input "[PERSON_NAME]-89"
click at [146, 239] on icon at bounding box center [146, 234] width 13 height 13
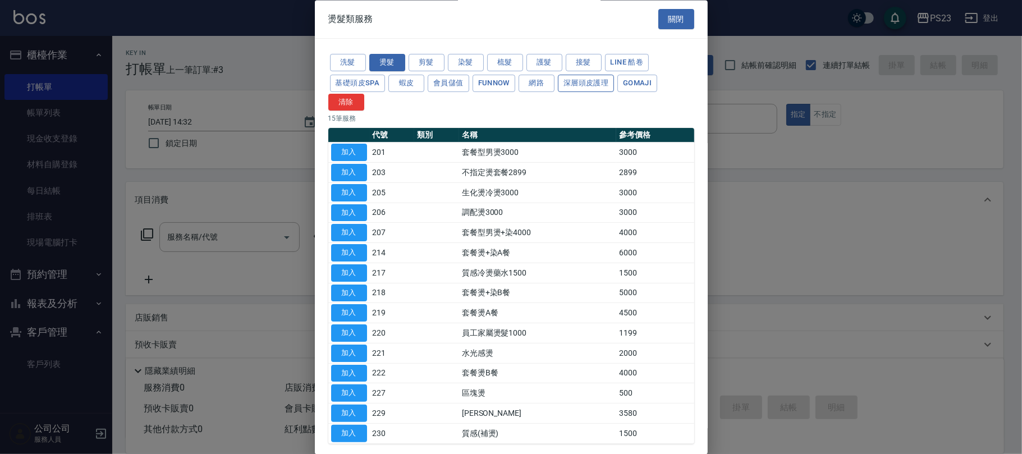
click at [600, 86] on button "深層頭皮護理" at bounding box center [586, 83] width 56 height 17
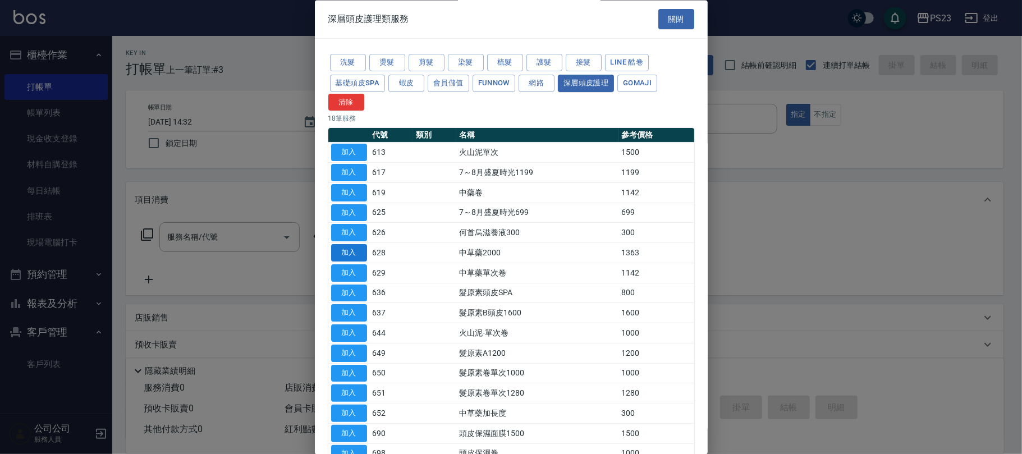
drag, startPoint x: 348, startPoint y: 254, endPoint x: 335, endPoint y: 253, distance: 13.0
click at [348, 254] on button "加入" at bounding box center [349, 253] width 36 height 17
type input "中草藥2000(628)"
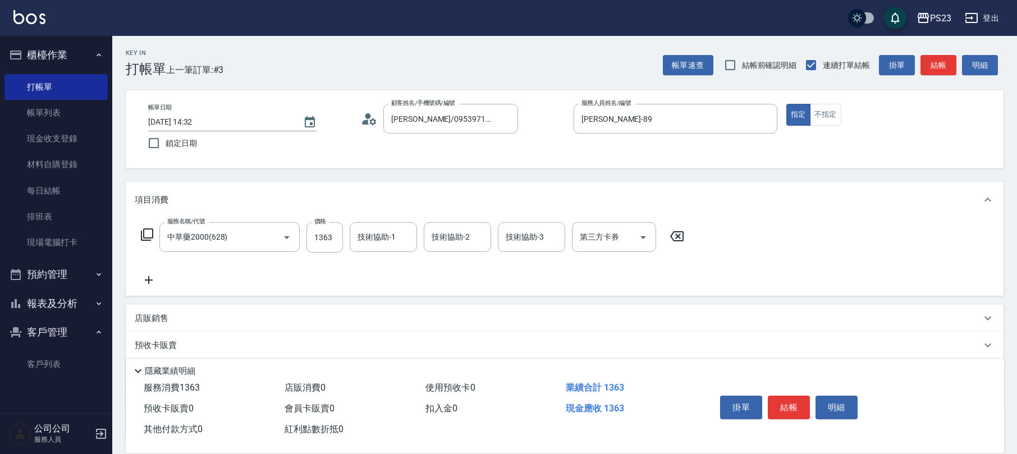
click at [146, 236] on icon at bounding box center [146, 234] width 13 height 13
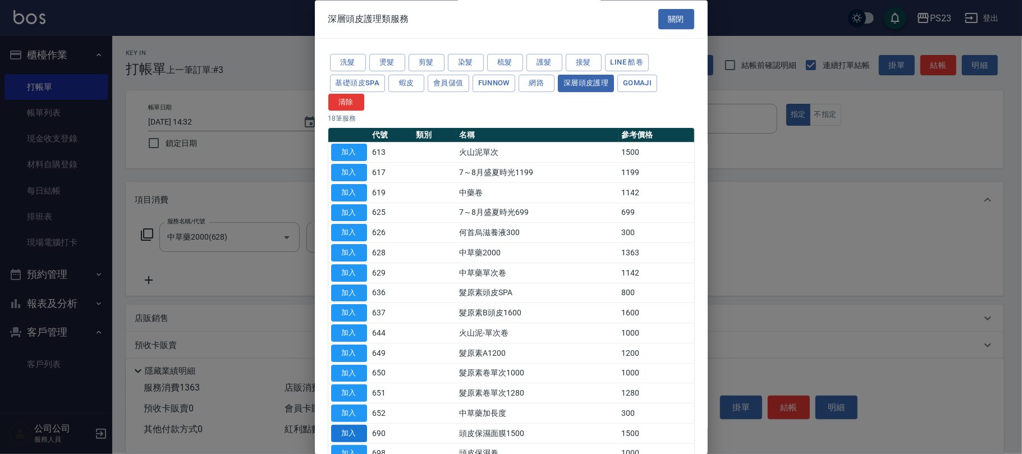
drag, startPoint x: 345, startPoint y: 438, endPoint x: 339, endPoint y: 433, distance: 7.1
click at [345, 437] on button "加入" at bounding box center [349, 433] width 36 height 17
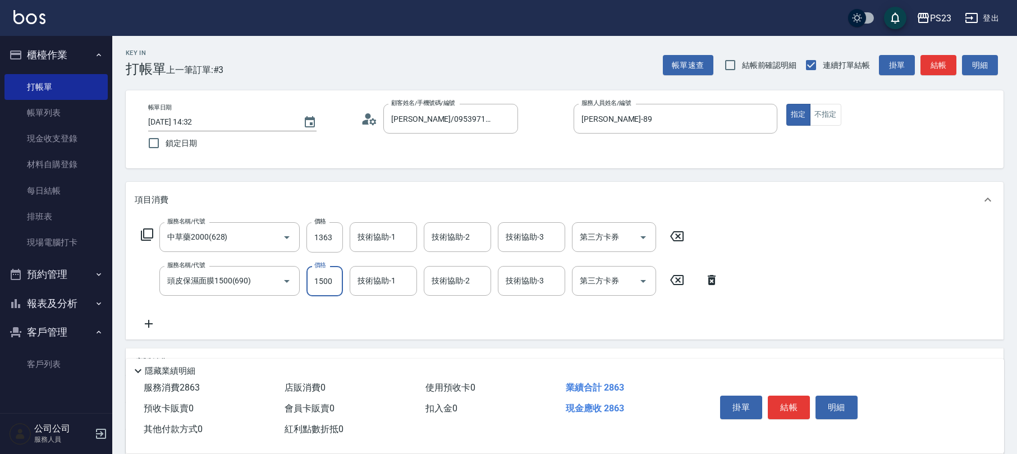
click at [321, 278] on input "1500" at bounding box center [324, 281] width 36 height 30
type input "1300"
type input "[PERSON_NAME]-89"
click at [328, 242] on input "1363" at bounding box center [324, 237] width 36 height 30
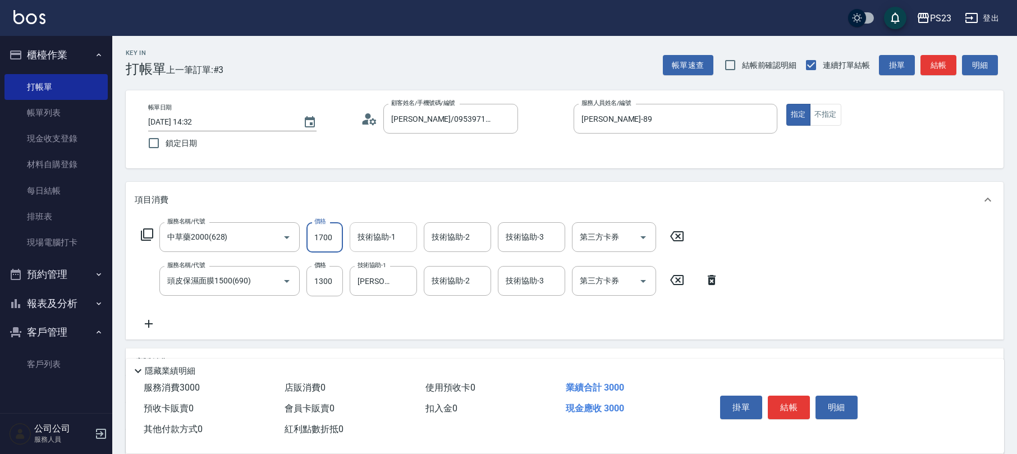
type input "1700"
type input "Flora-21"
type input "ROLI-31"
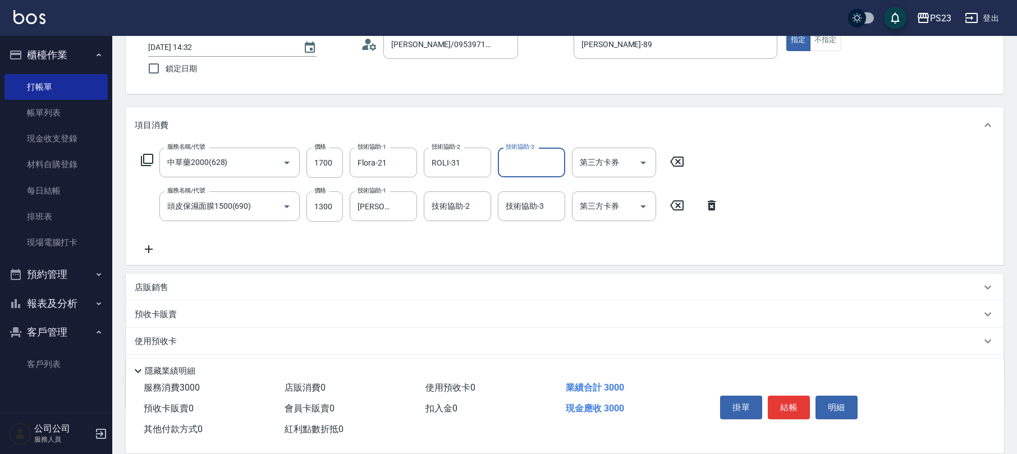
click at [173, 283] on div "店販銷售" at bounding box center [558, 288] width 846 height 12
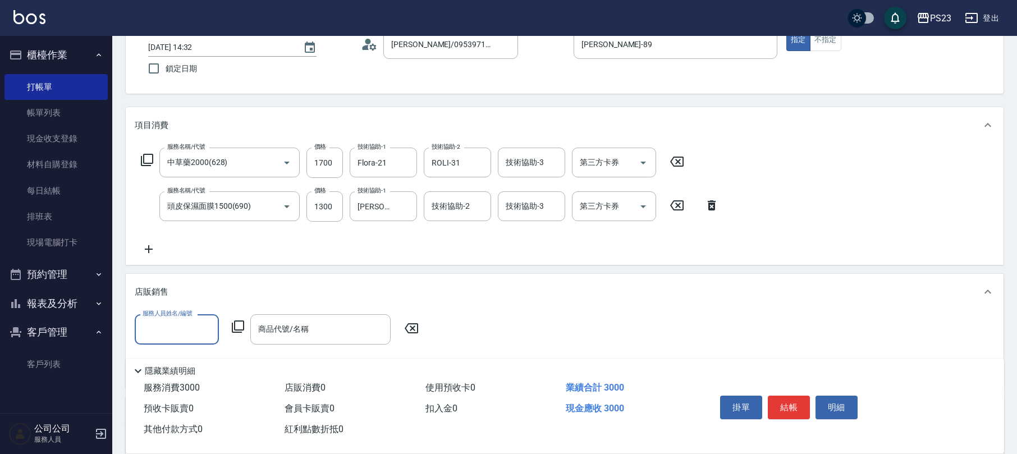
scroll to position [0, 0]
type input "[PERSON_NAME]-89"
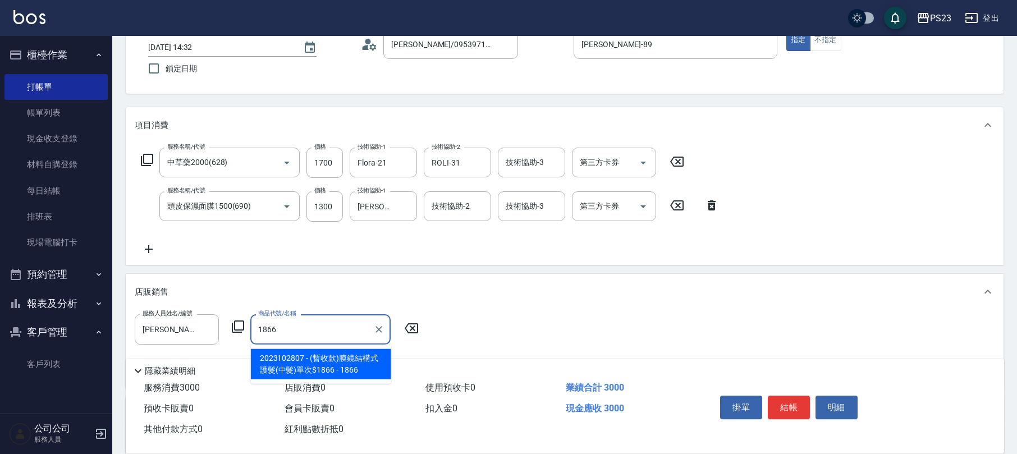
type input "(暫收款)膜鏡結構式護髮(中髮)單次$1866"
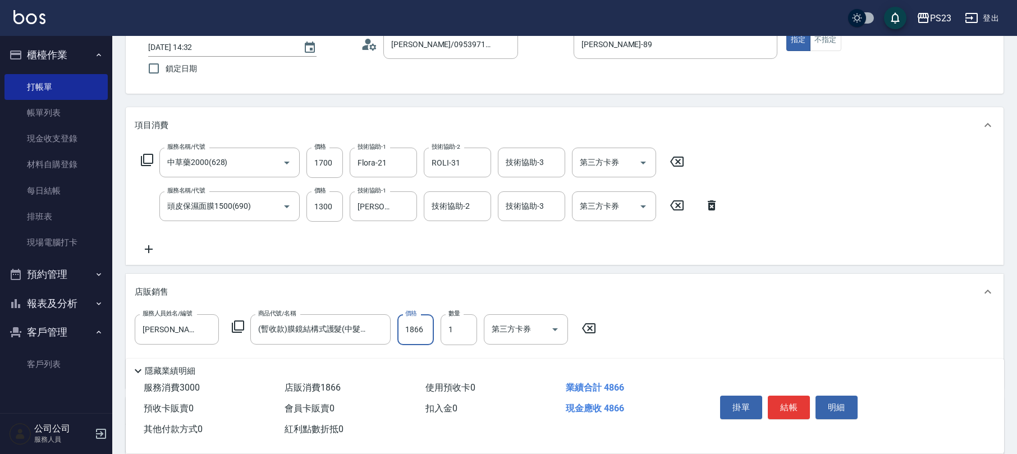
scroll to position [230, 0]
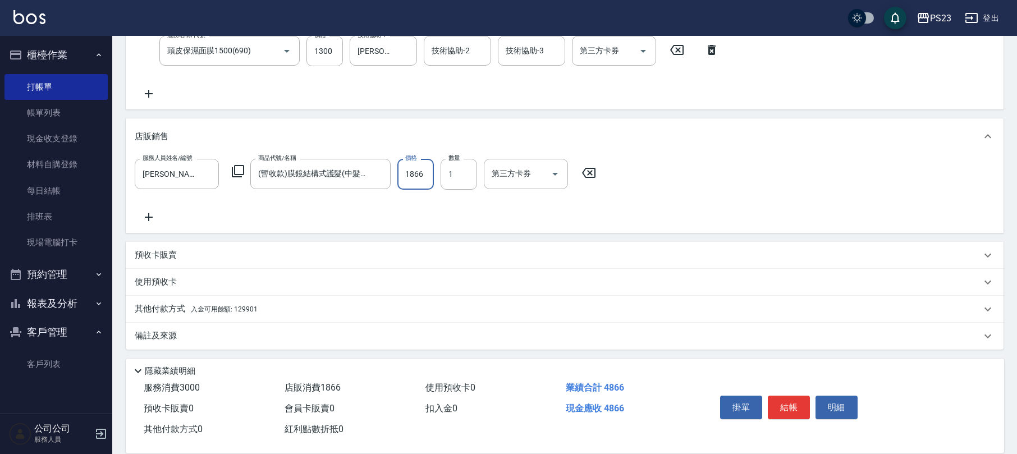
click at [279, 303] on div "其他付款方式 入金可用餘額: 129901" at bounding box center [558, 309] width 846 height 12
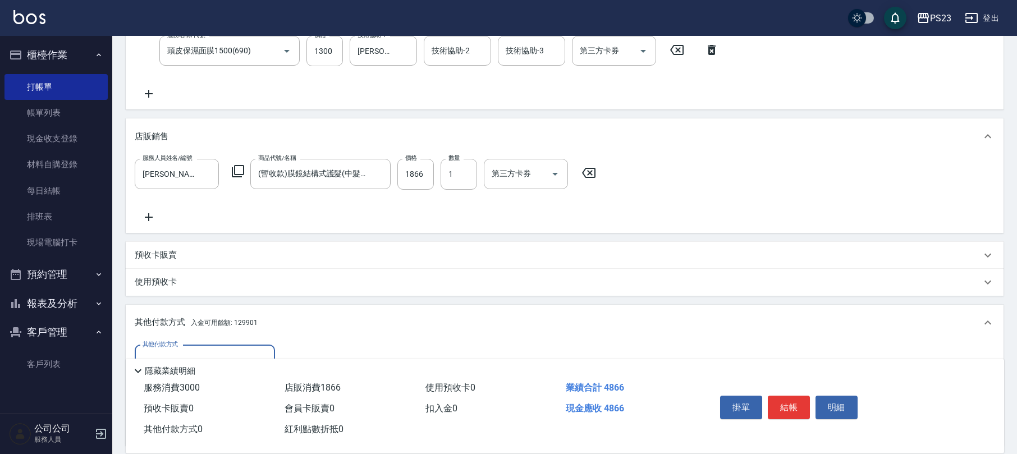
scroll to position [361, 0]
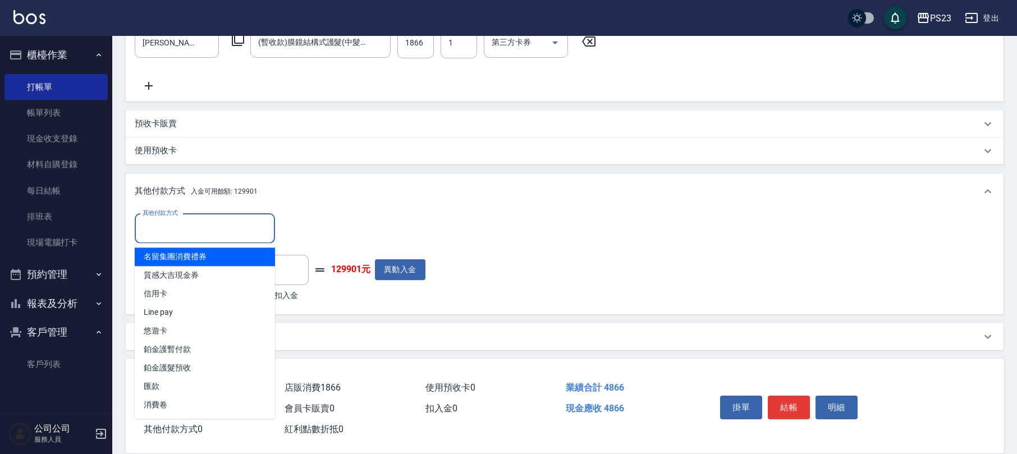
click at [238, 223] on input "其他付款方式" at bounding box center [205, 229] width 130 height 20
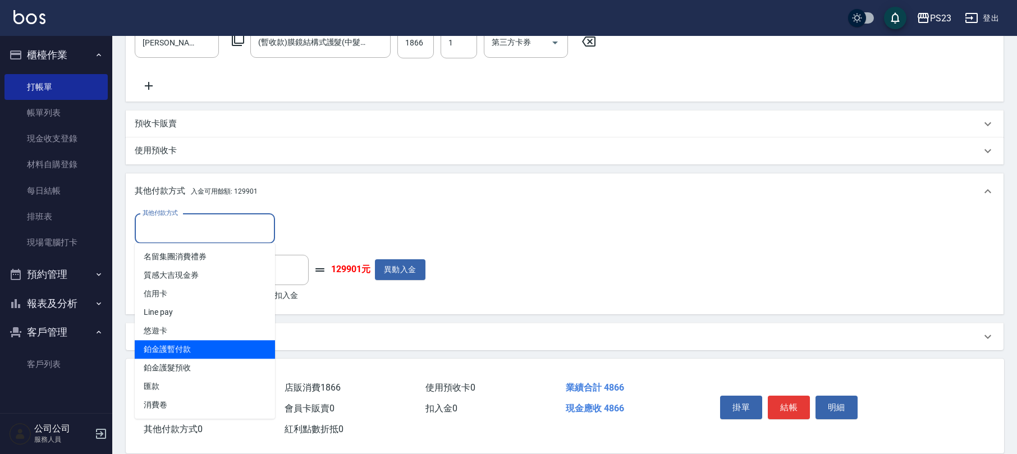
click at [205, 348] on span "鉑金護暫付款" at bounding box center [205, 349] width 140 height 19
type input "鉑金護暫付款"
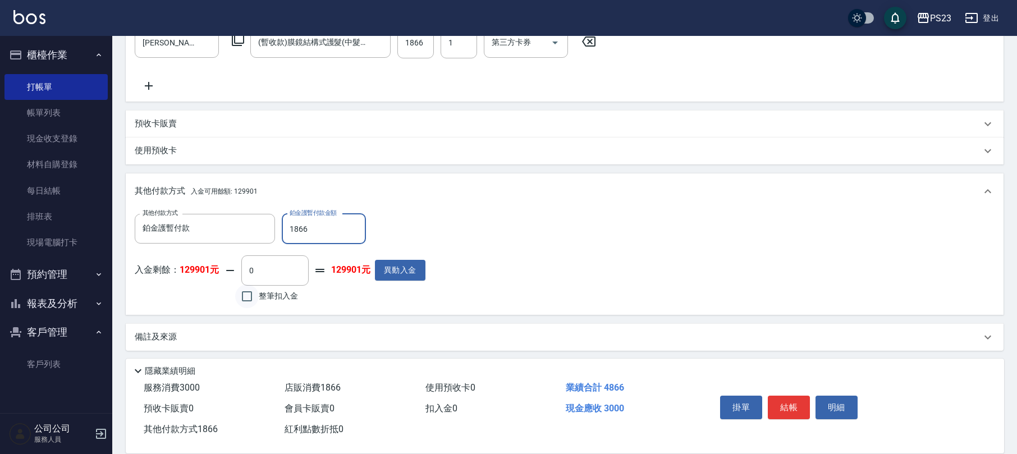
type input "1866"
drag, startPoint x: 256, startPoint y: 295, endPoint x: 250, endPoint y: 297, distance: 7.3
click at [254, 295] on input "整筆扣入金" at bounding box center [247, 296] width 24 height 24
checkbox input "true"
type input "3000"
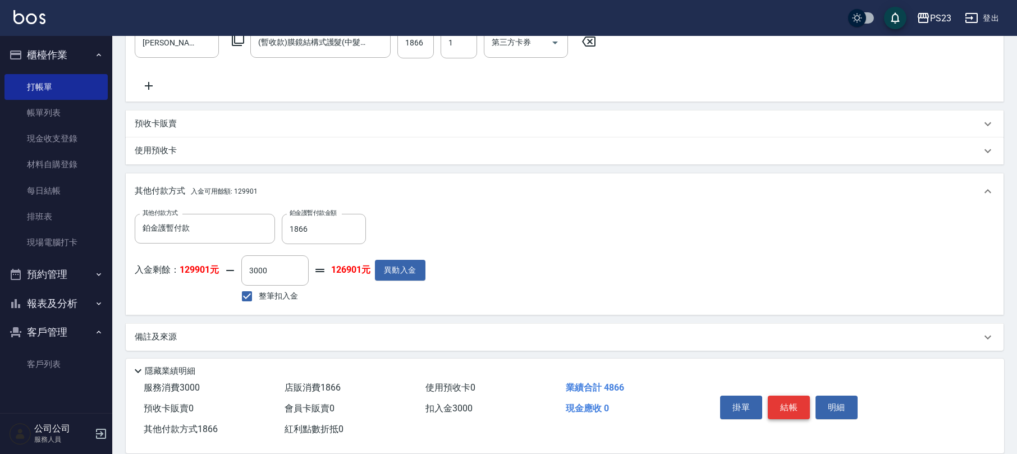
click at [778, 402] on button "結帳" at bounding box center [789, 408] width 42 height 24
type input "[DATE] 14:33"
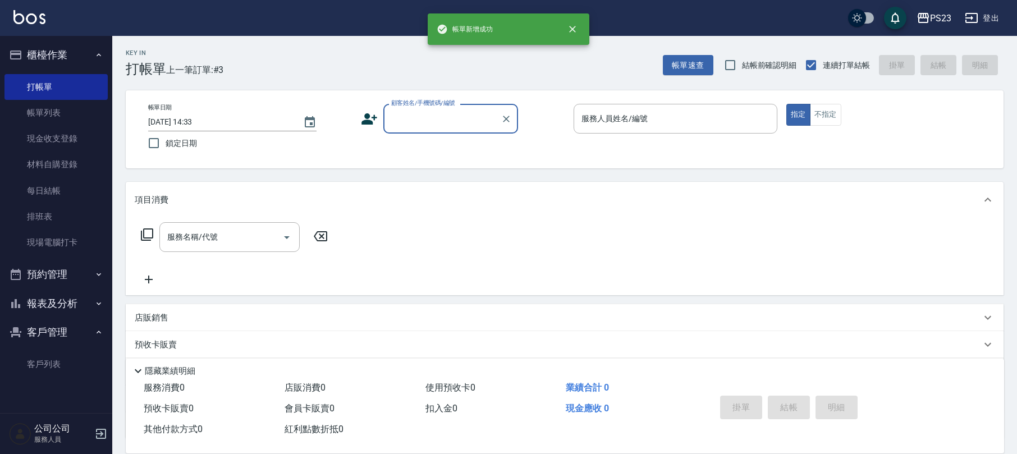
scroll to position [0, 0]
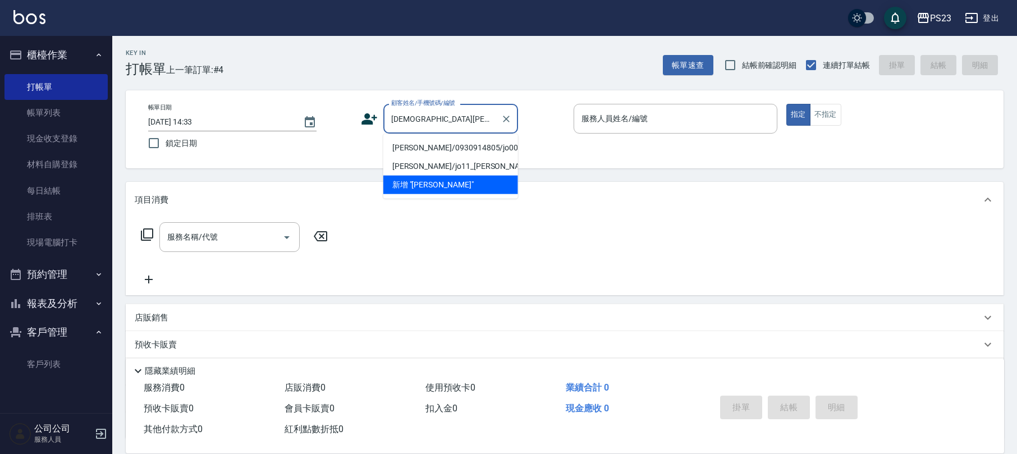
click at [503, 153] on li "[PERSON_NAME]/0930914805/jo00624" at bounding box center [450, 148] width 135 height 19
type input "[PERSON_NAME]/0930914805/jo00624"
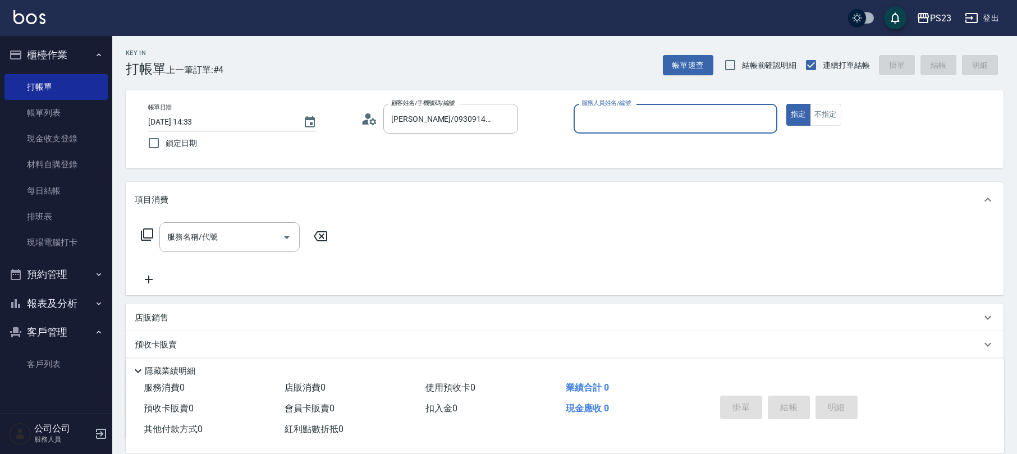
type input "[PERSON_NAME]-89"
click at [149, 230] on icon at bounding box center [146, 234] width 13 height 13
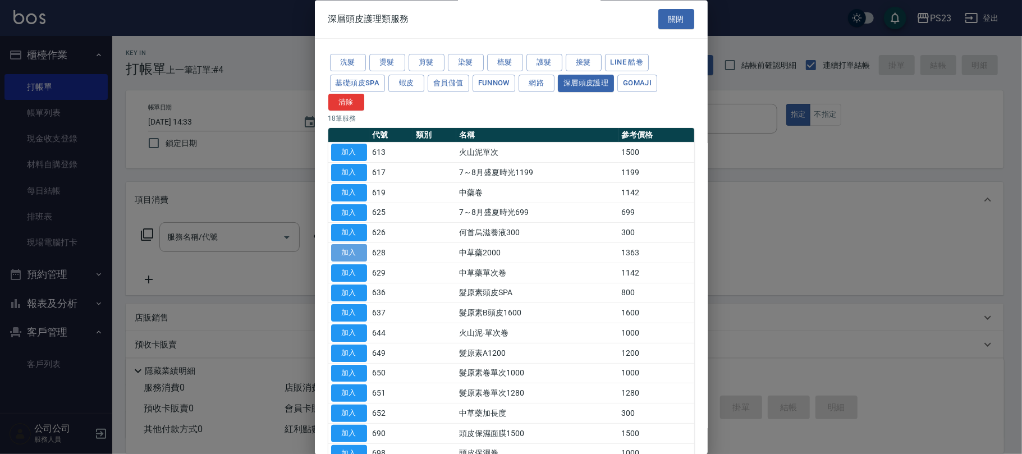
click at [347, 255] on button "加入" at bounding box center [349, 253] width 36 height 17
type input "中草藥2000(628)"
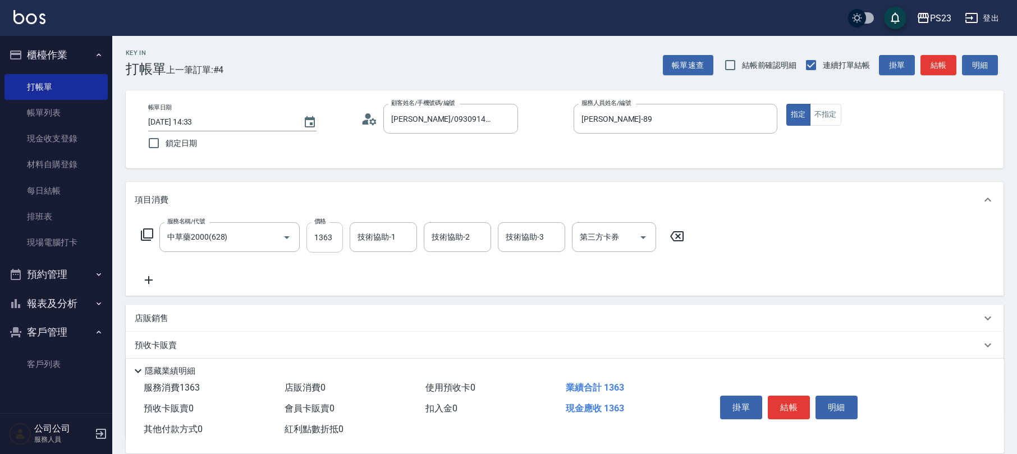
click at [333, 247] on input "1363" at bounding box center [324, 237] width 36 height 30
type input "1955"
type input "[PERSON_NAME]-89"
type input "Flora-21"
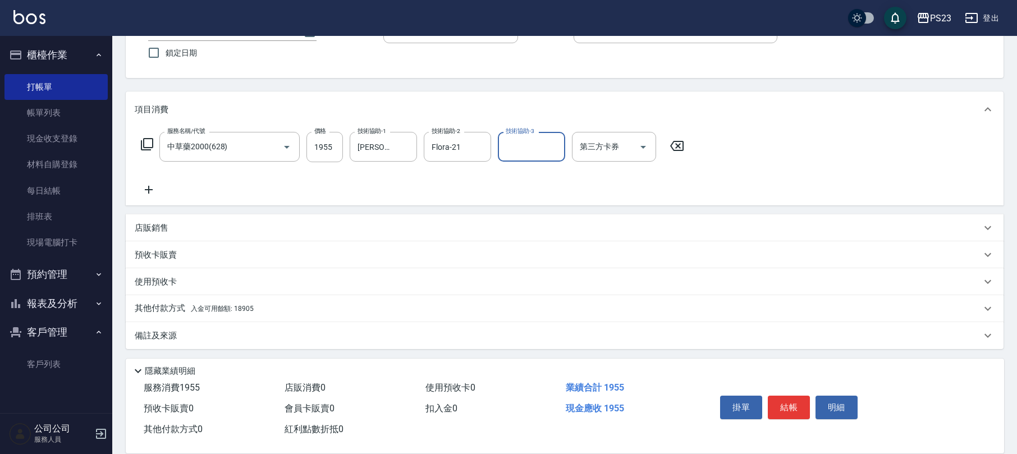
click at [259, 306] on div "其他付款方式 入金可用餘額: 18905" at bounding box center [558, 308] width 846 height 12
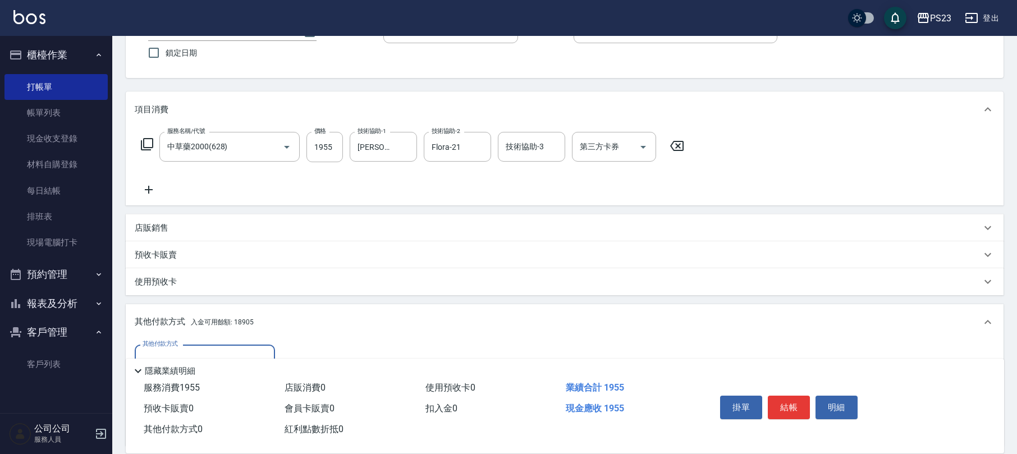
scroll to position [223, 0]
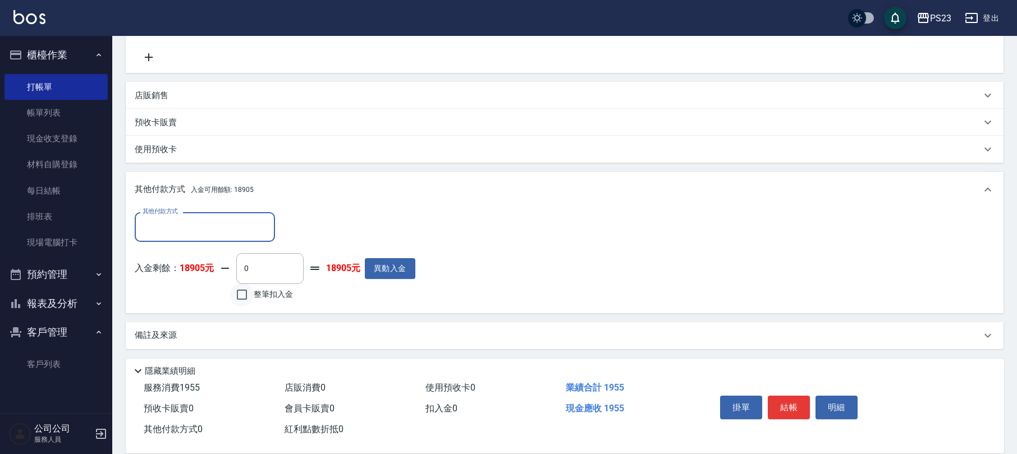
click at [245, 299] on input "整筆扣入金" at bounding box center [242, 295] width 24 height 24
checkbox input "true"
type input "1955"
click at [795, 411] on button "結帳" at bounding box center [789, 408] width 42 height 24
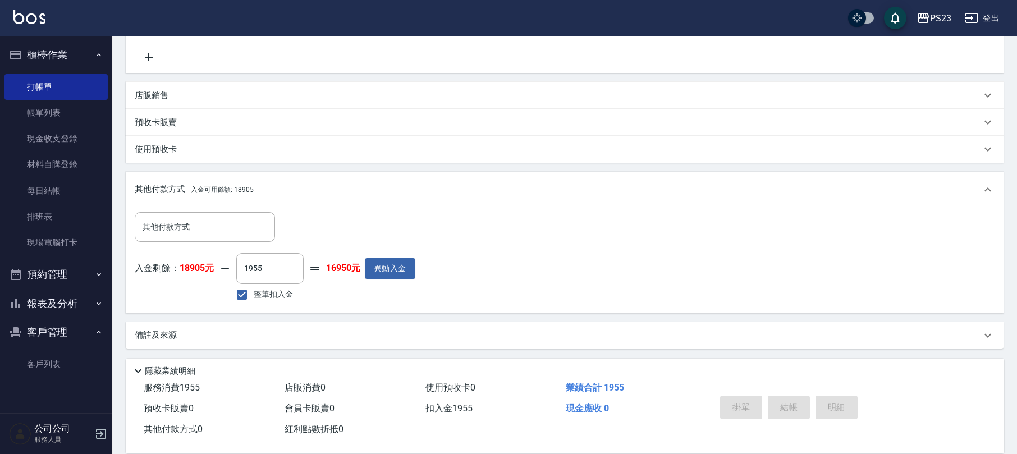
type input "[DATE] 14:34"
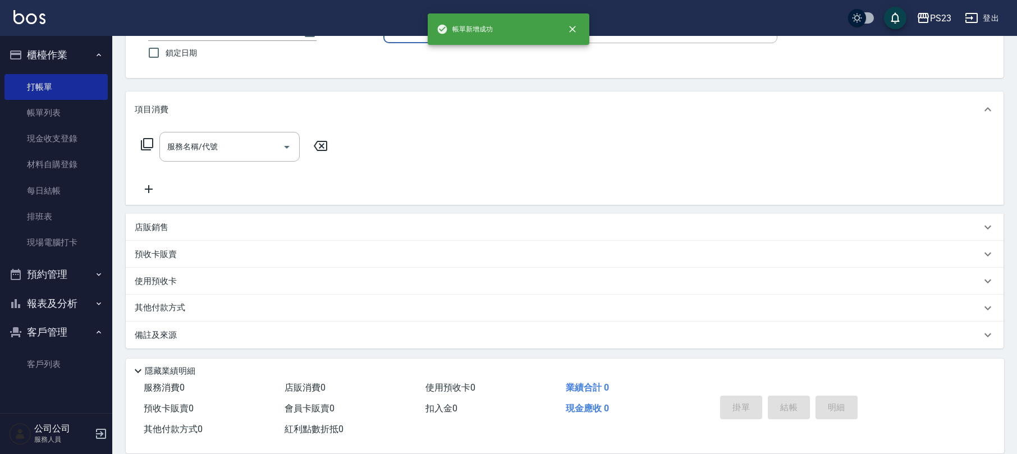
scroll to position [0, 0]
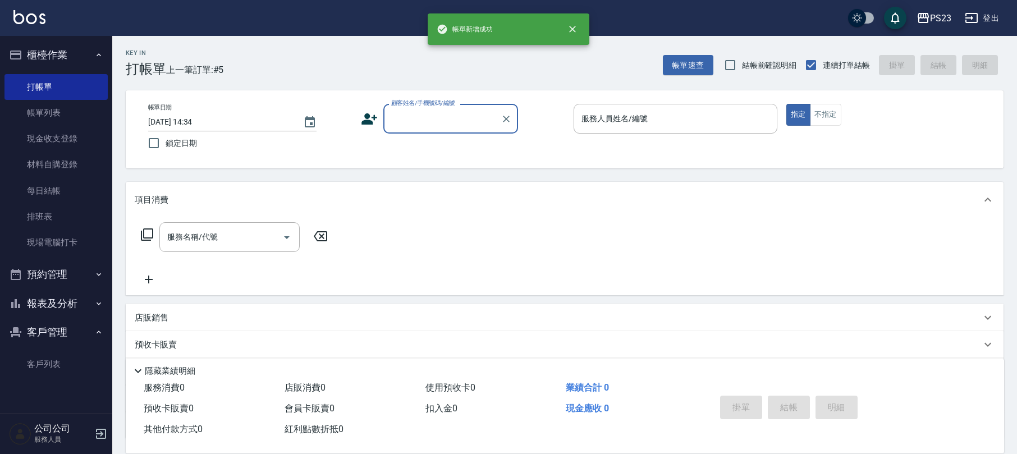
click at [414, 114] on input "顧客姓名/手機號碼/編號" at bounding box center [442, 119] width 108 height 20
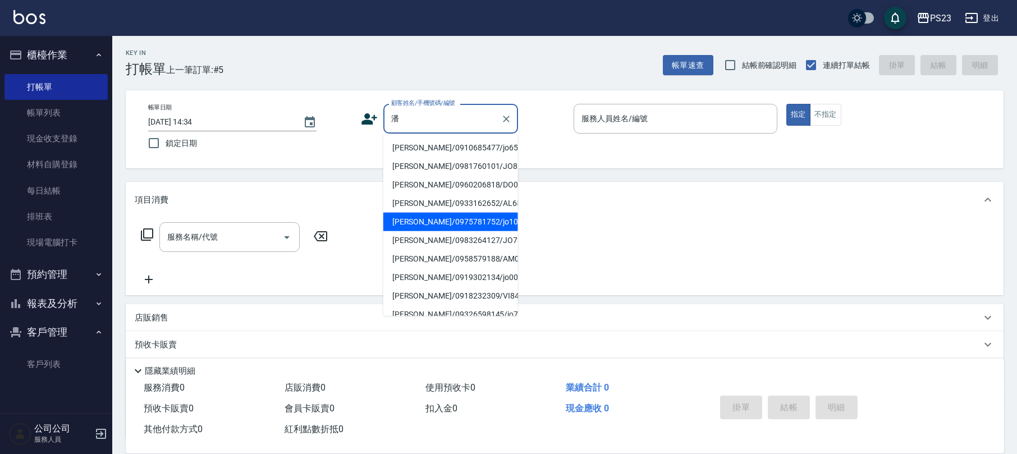
click at [427, 218] on li "[PERSON_NAME]/0975781752/jo101" at bounding box center [450, 222] width 135 height 19
type input "[PERSON_NAME]/0975781752/jo101"
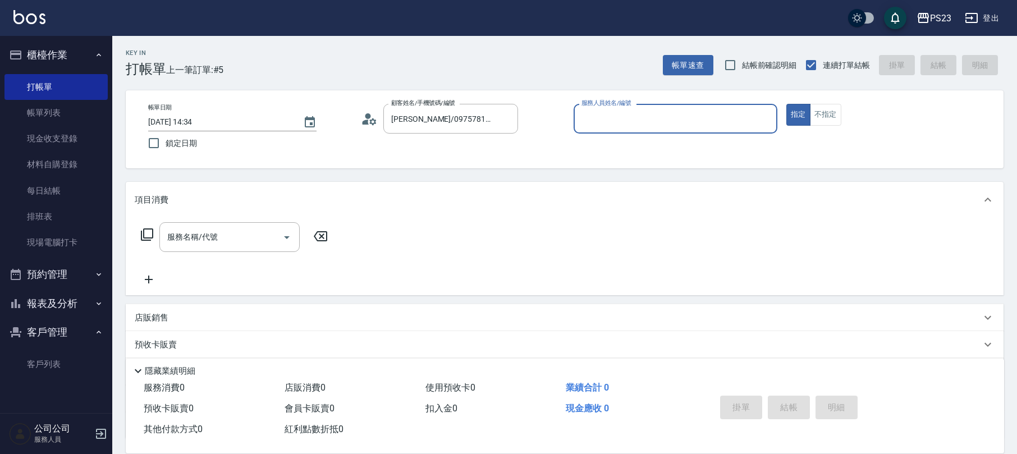
type input "[PERSON_NAME]-89"
click at [146, 233] on icon at bounding box center [146, 234] width 13 height 13
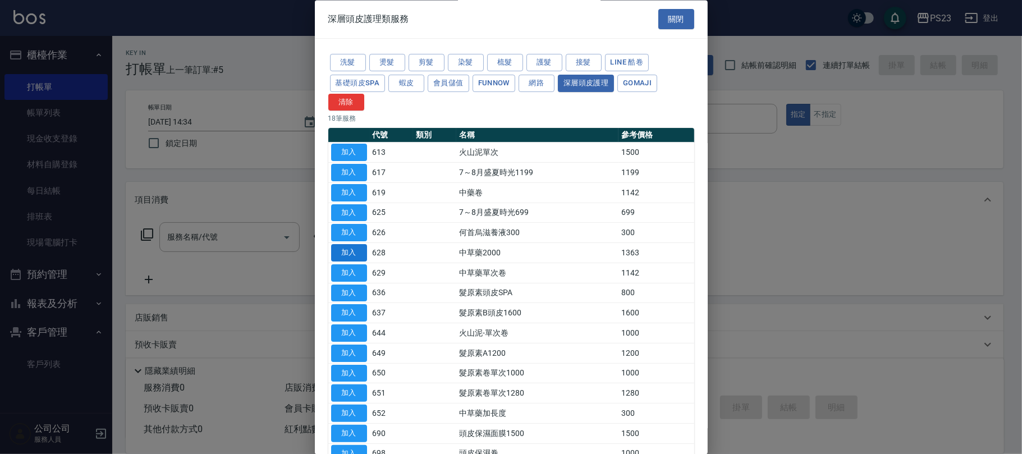
click at [359, 256] on button "加入" at bounding box center [349, 253] width 36 height 17
type input "中草藥2000(628)"
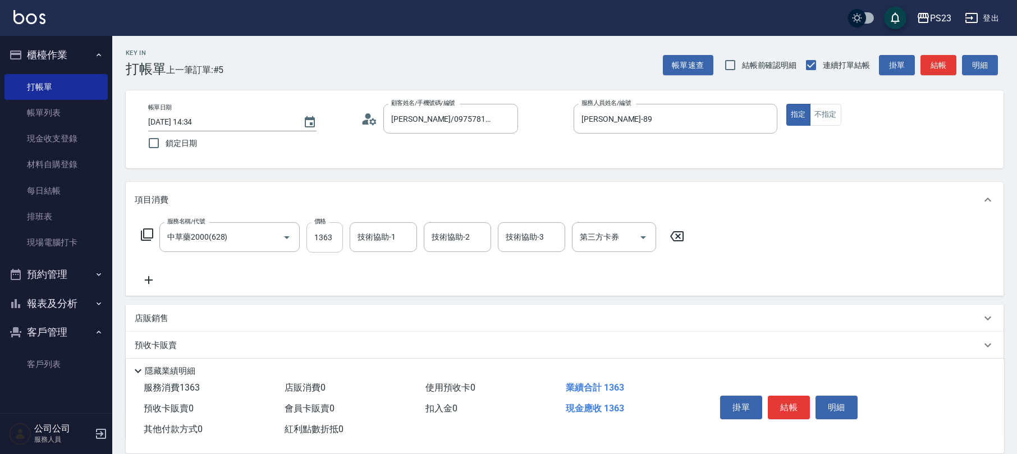
click at [335, 244] on input "1363" at bounding box center [324, 237] width 36 height 30
type input "1955"
type input "Flora-21"
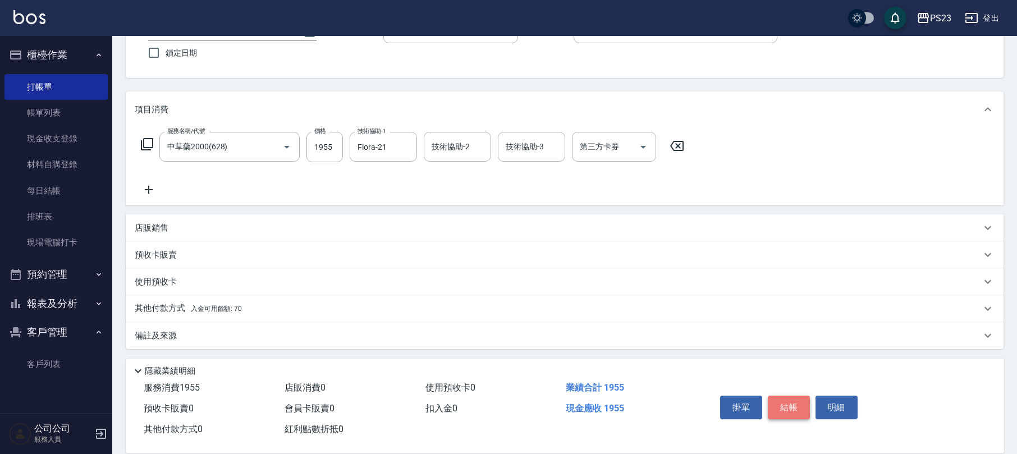
click at [800, 409] on button "結帳" at bounding box center [789, 408] width 42 height 24
